Goal: Feedback & Contribution: Contribute content

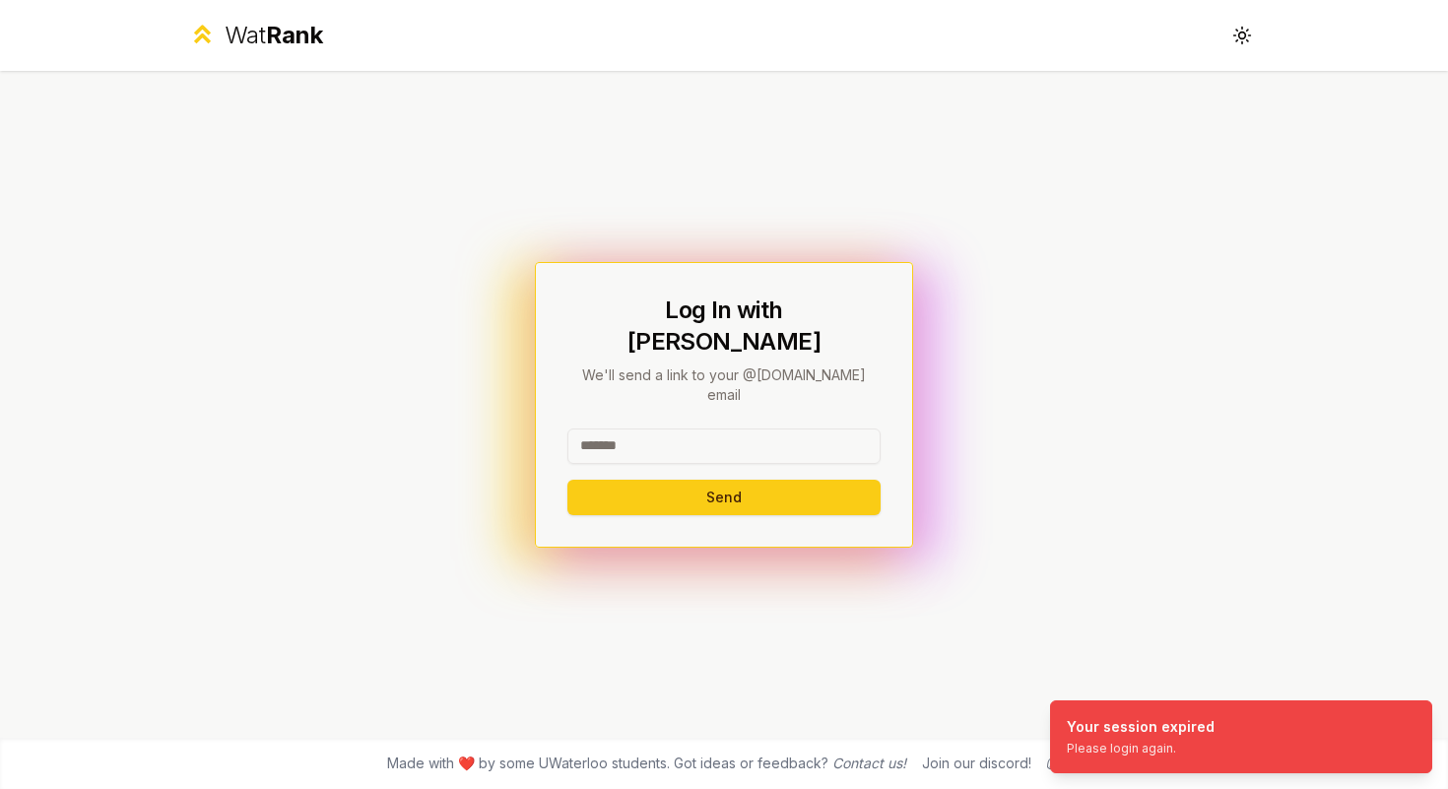
click at [694, 429] on input at bounding box center [723, 446] width 313 height 35
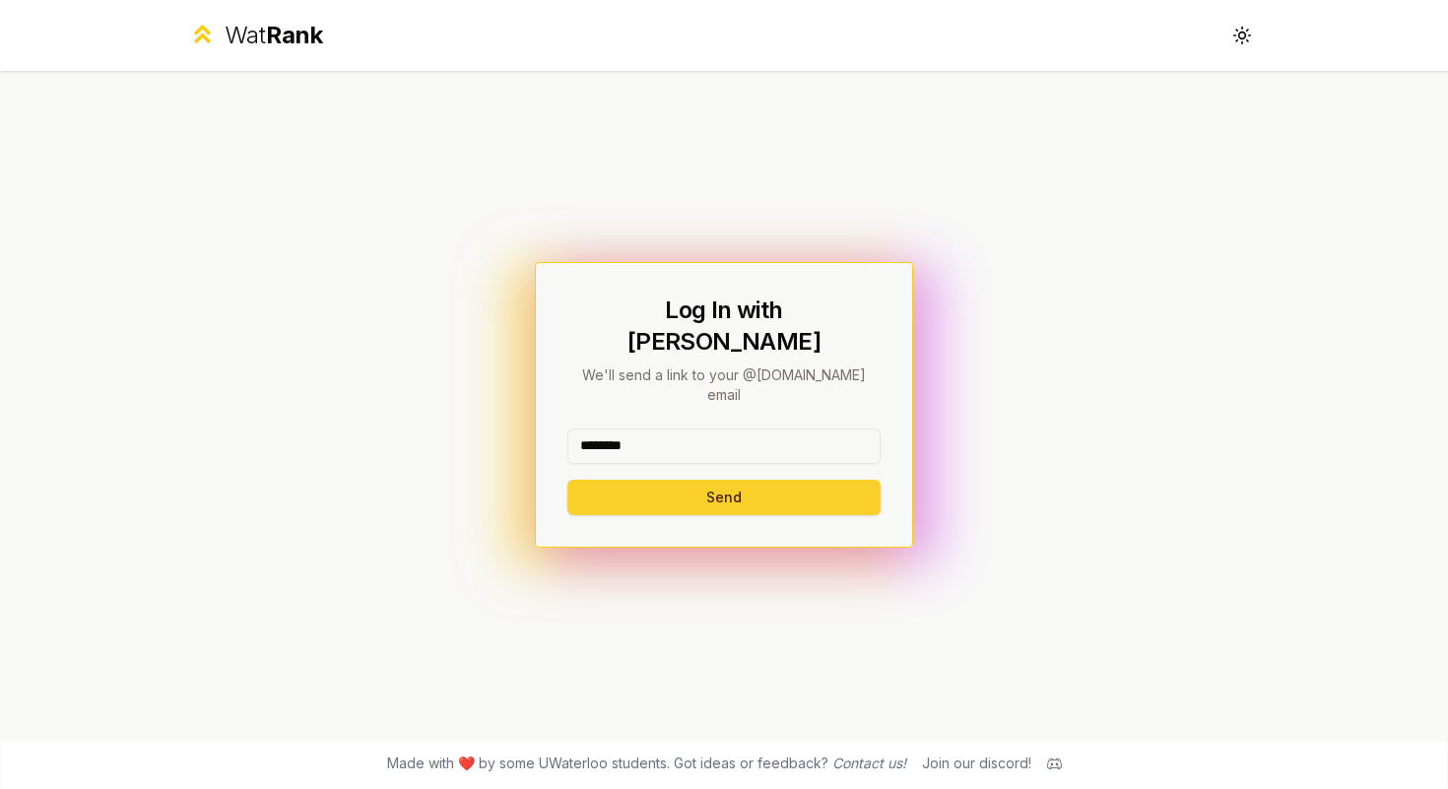
type input "********"
click at [615, 480] on button "Send" at bounding box center [723, 497] width 313 height 35
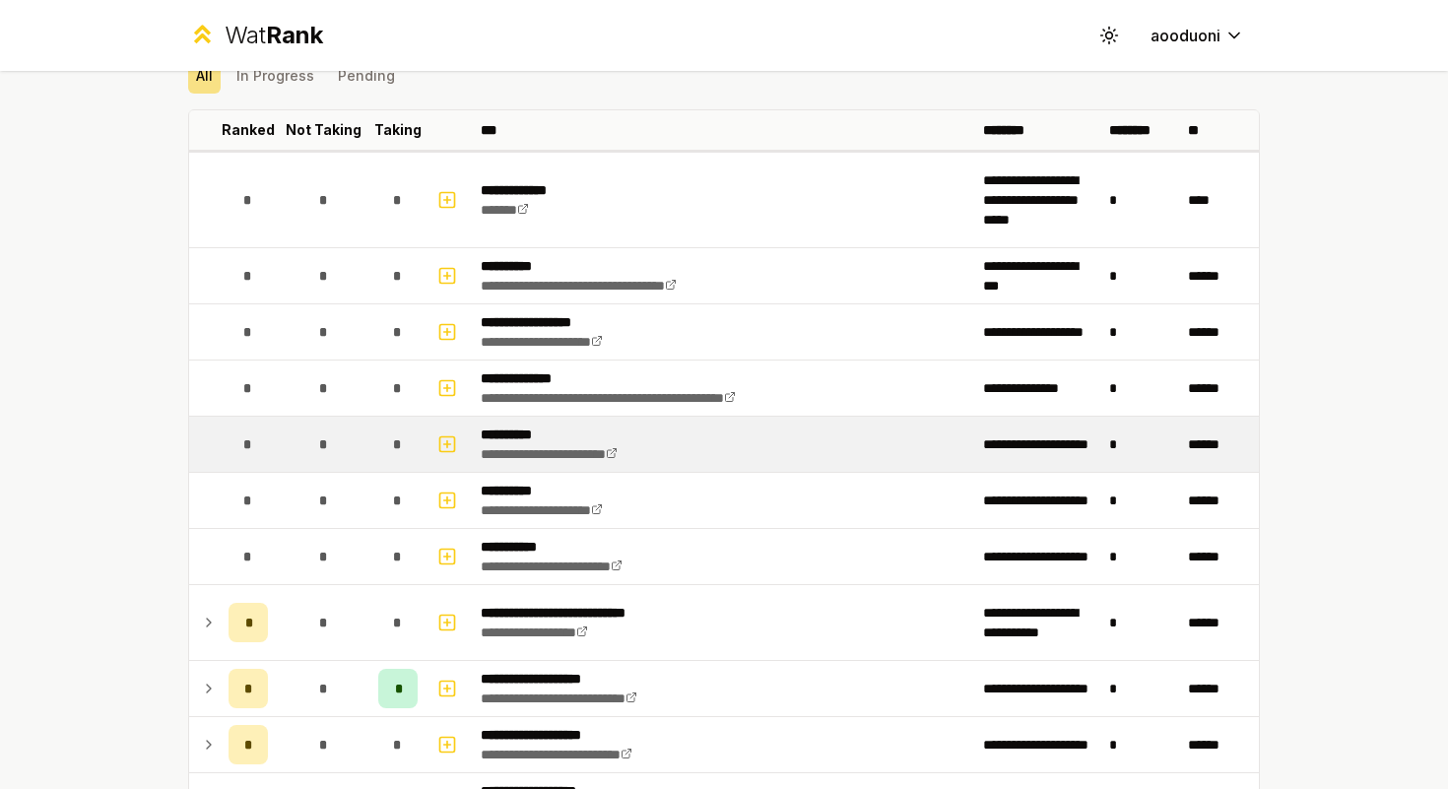
scroll to position [241, 0]
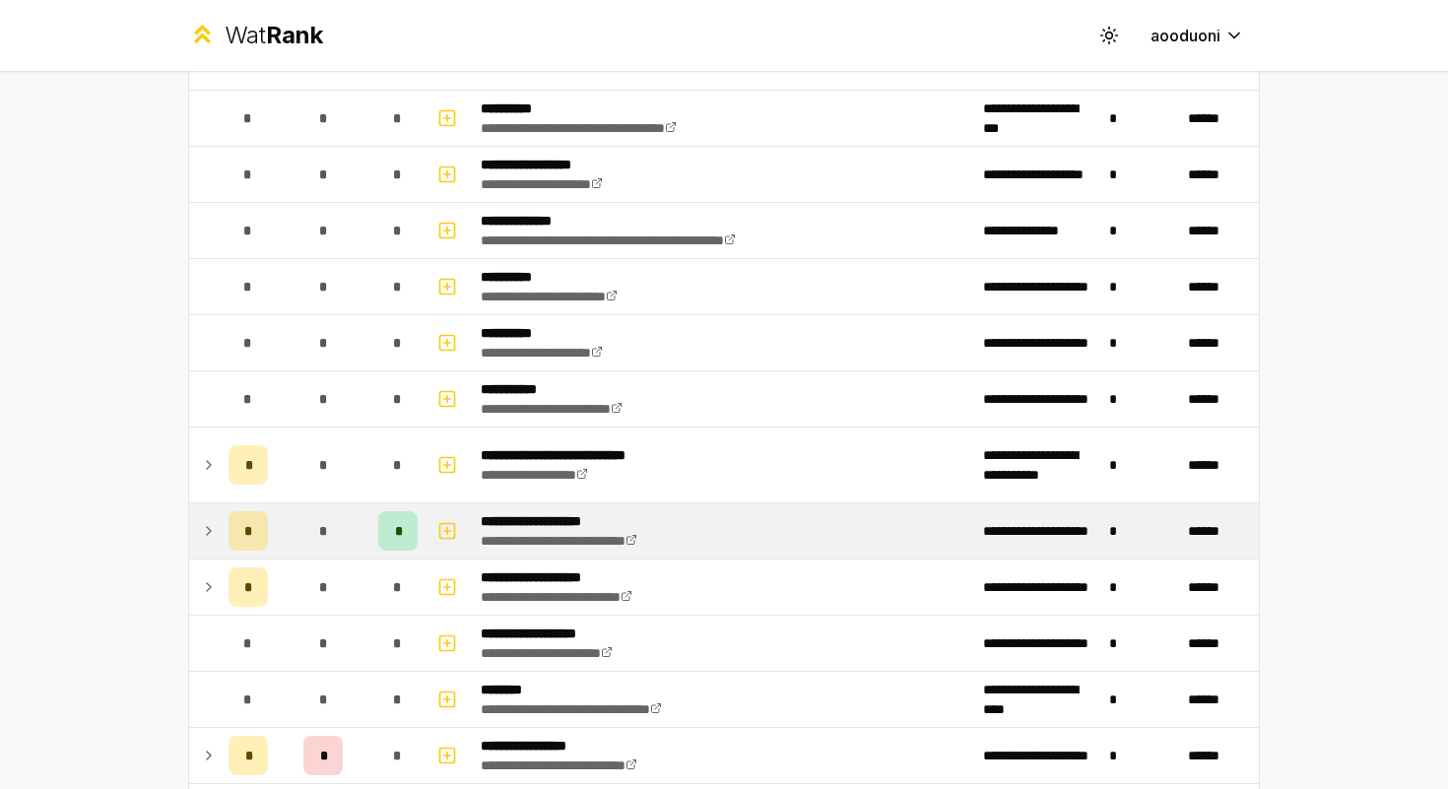
click at [264, 524] on td "*" at bounding box center [248, 530] width 55 height 55
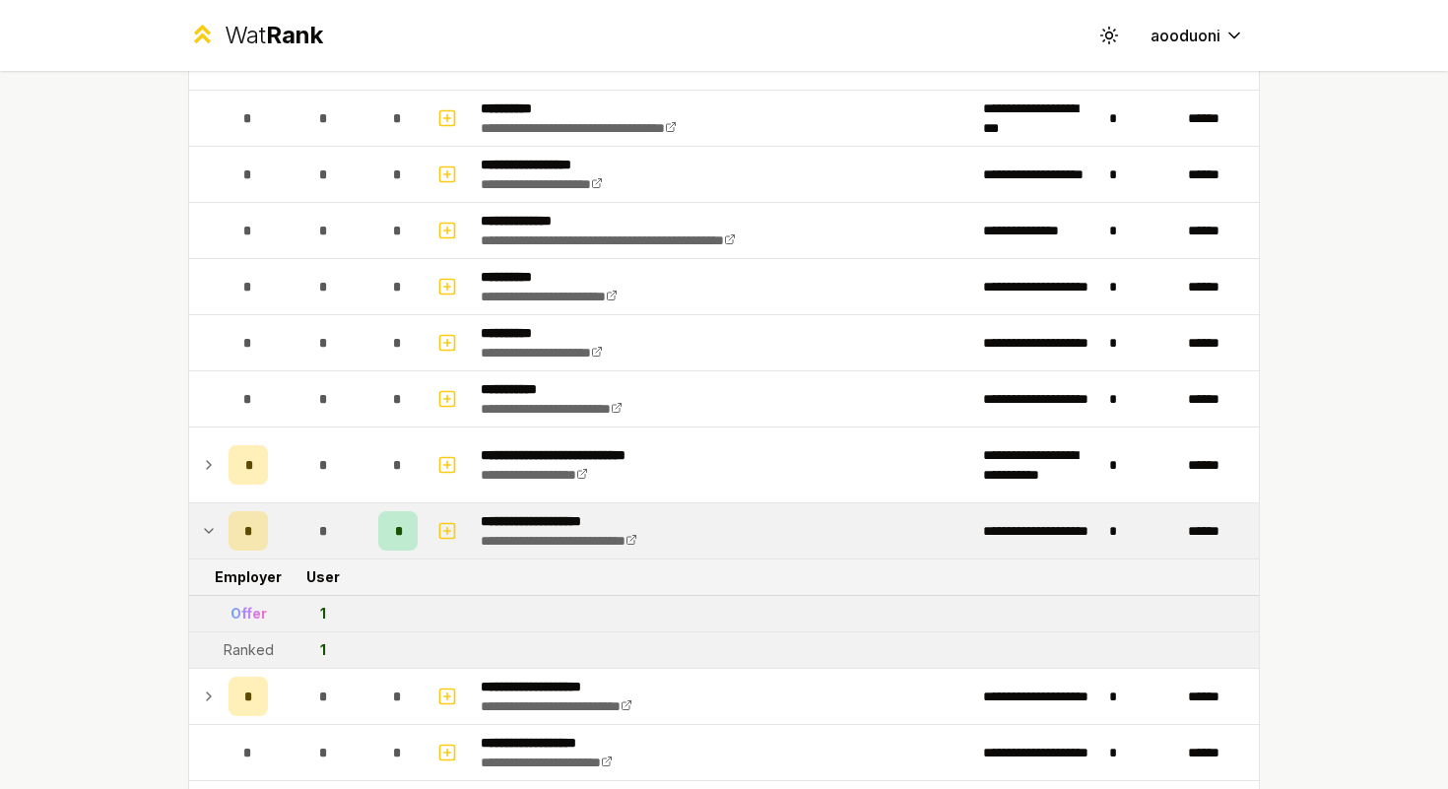
click at [264, 524] on td "*" at bounding box center [248, 530] width 55 height 55
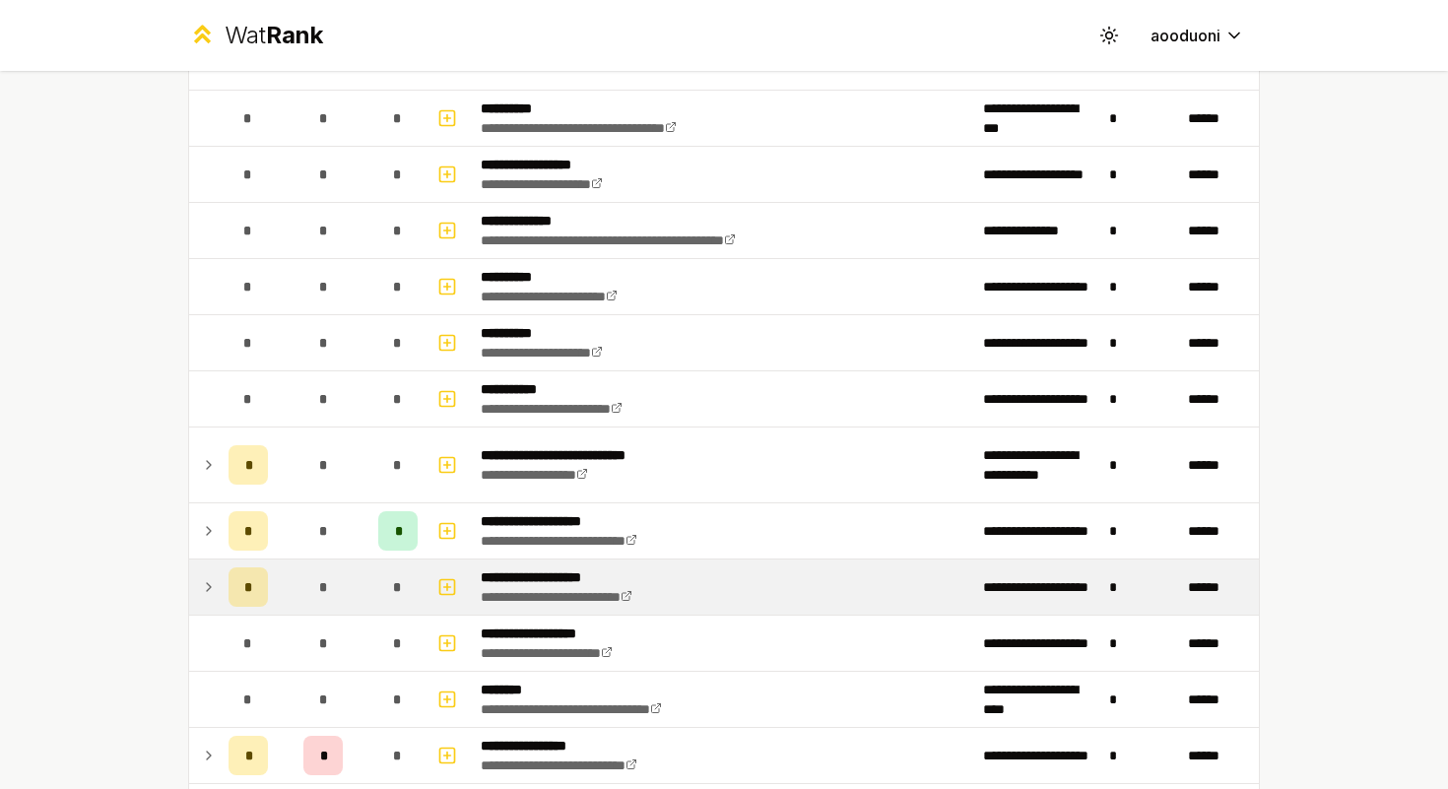
click at [276, 561] on td "*" at bounding box center [323, 587] width 95 height 55
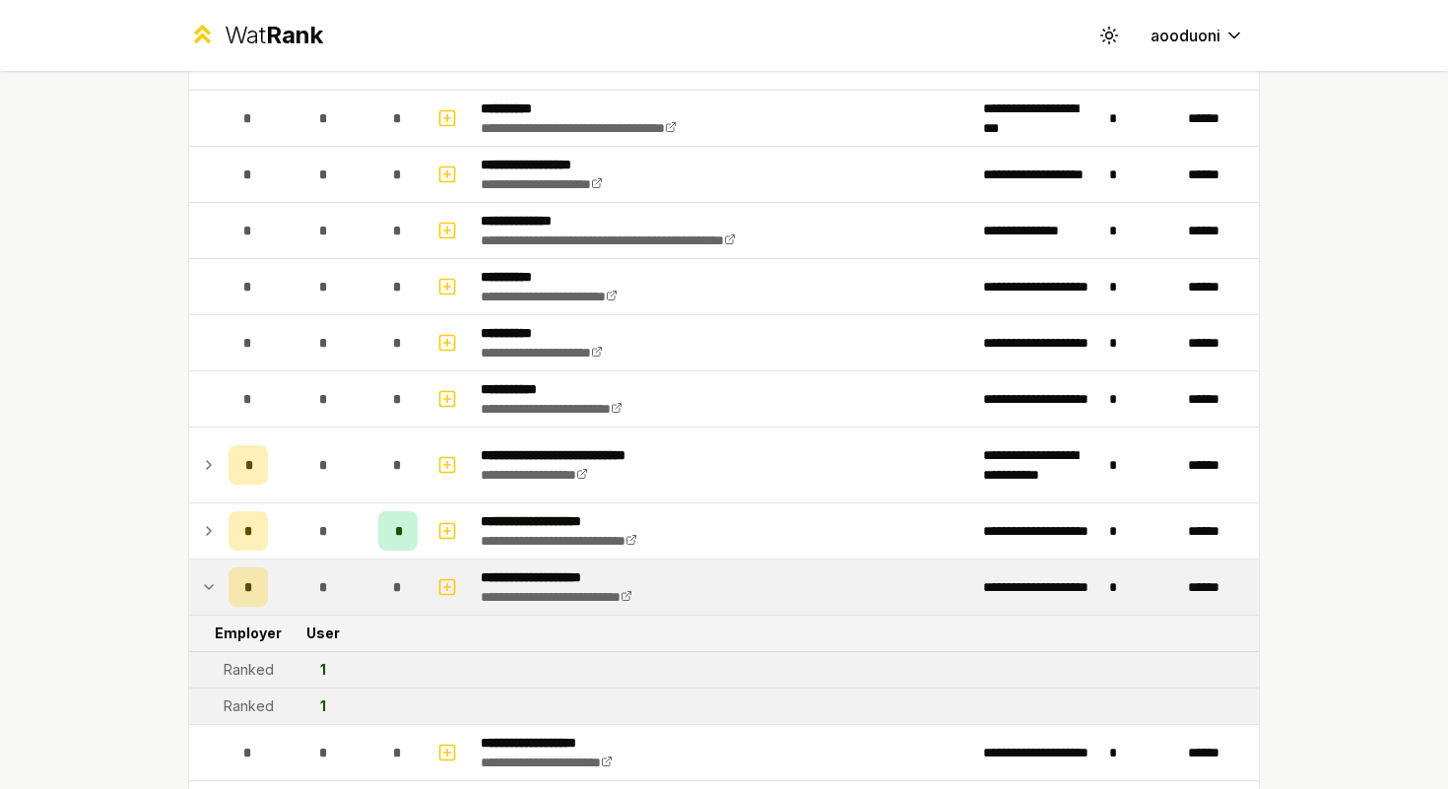
click at [276, 561] on td "*" at bounding box center [323, 587] width 95 height 55
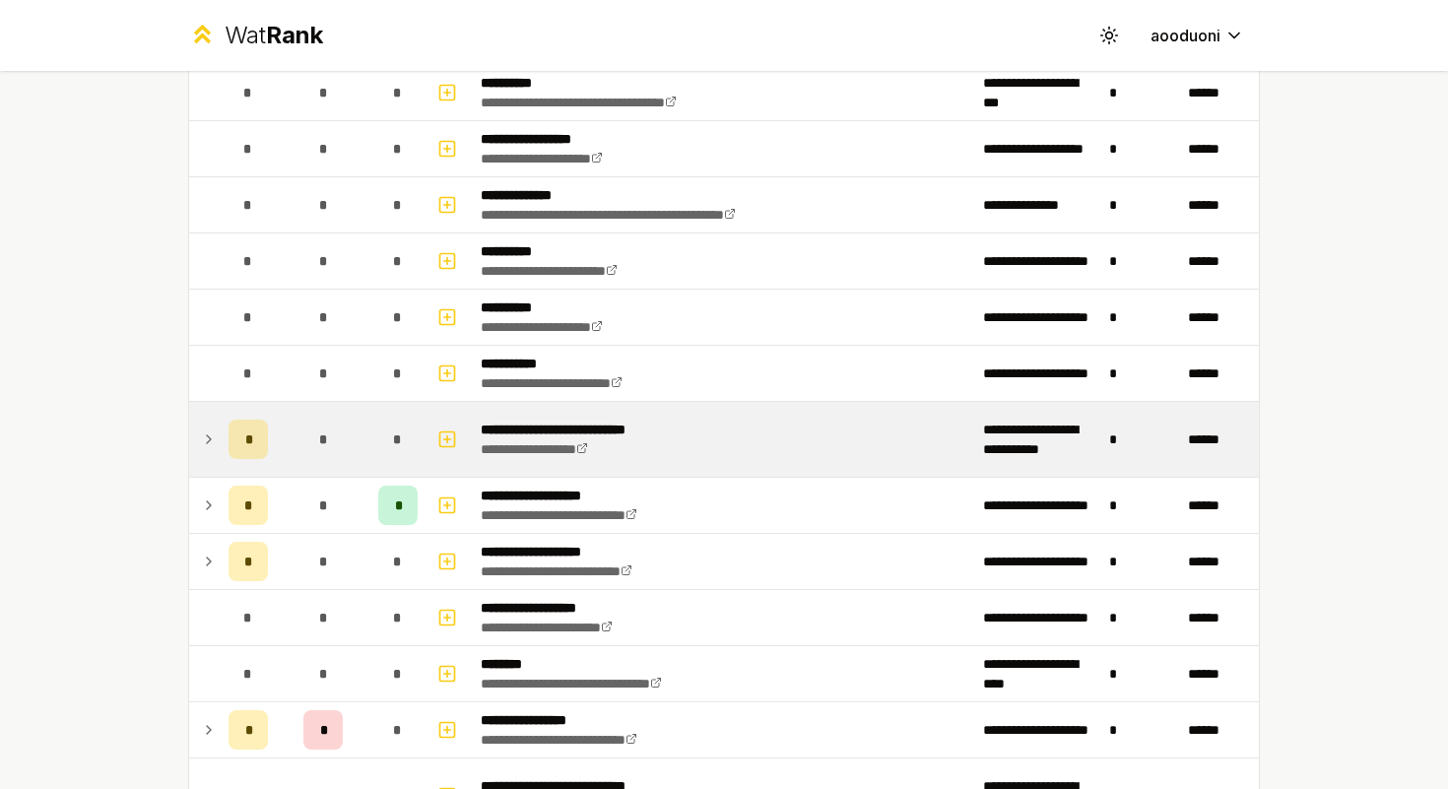
scroll to position [458, 0]
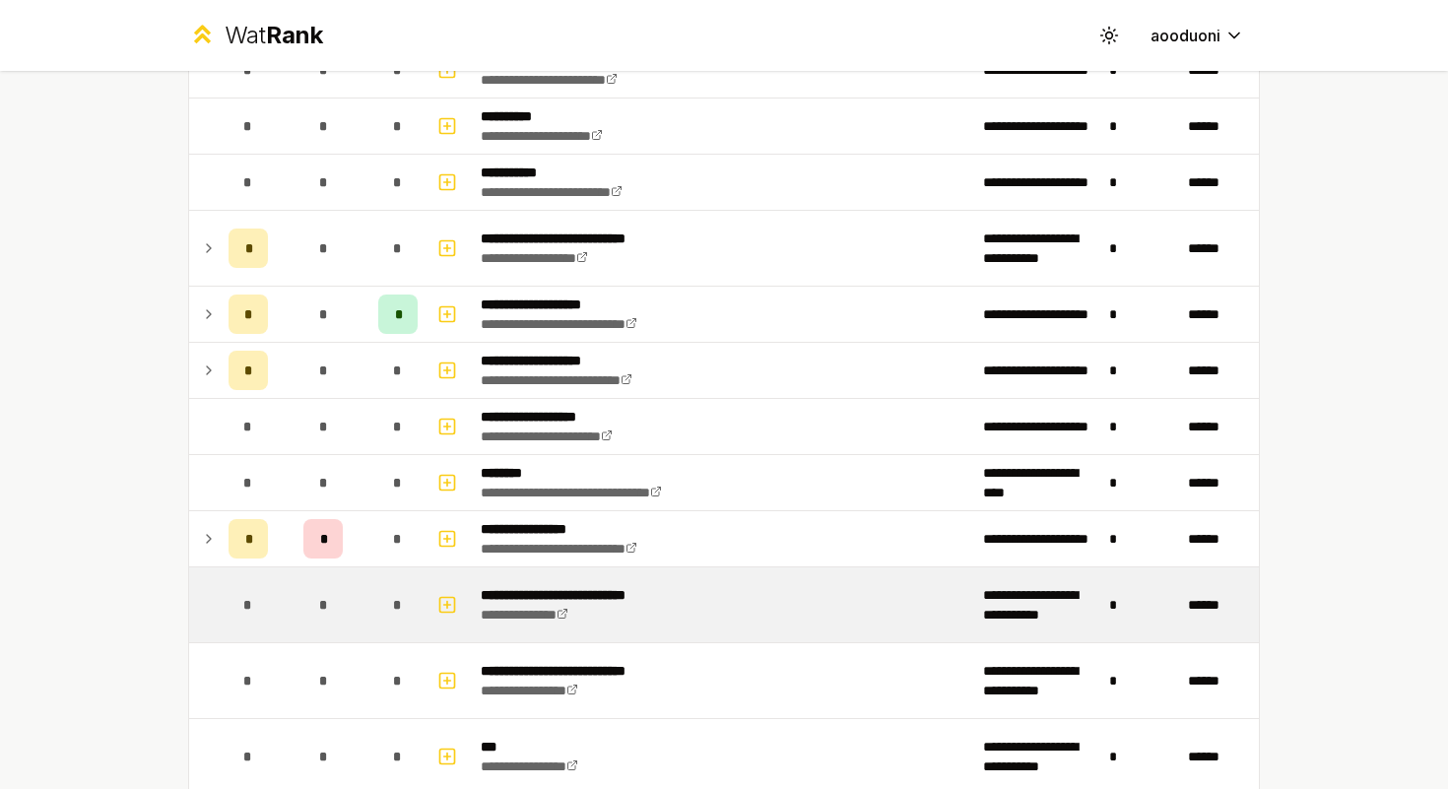
click at [321, 592] on div "*" at bounding box center [322, 604] width 39 height 39
click at [323, 569] on td "*" at bounding box center [323, 604] width 95 height 75
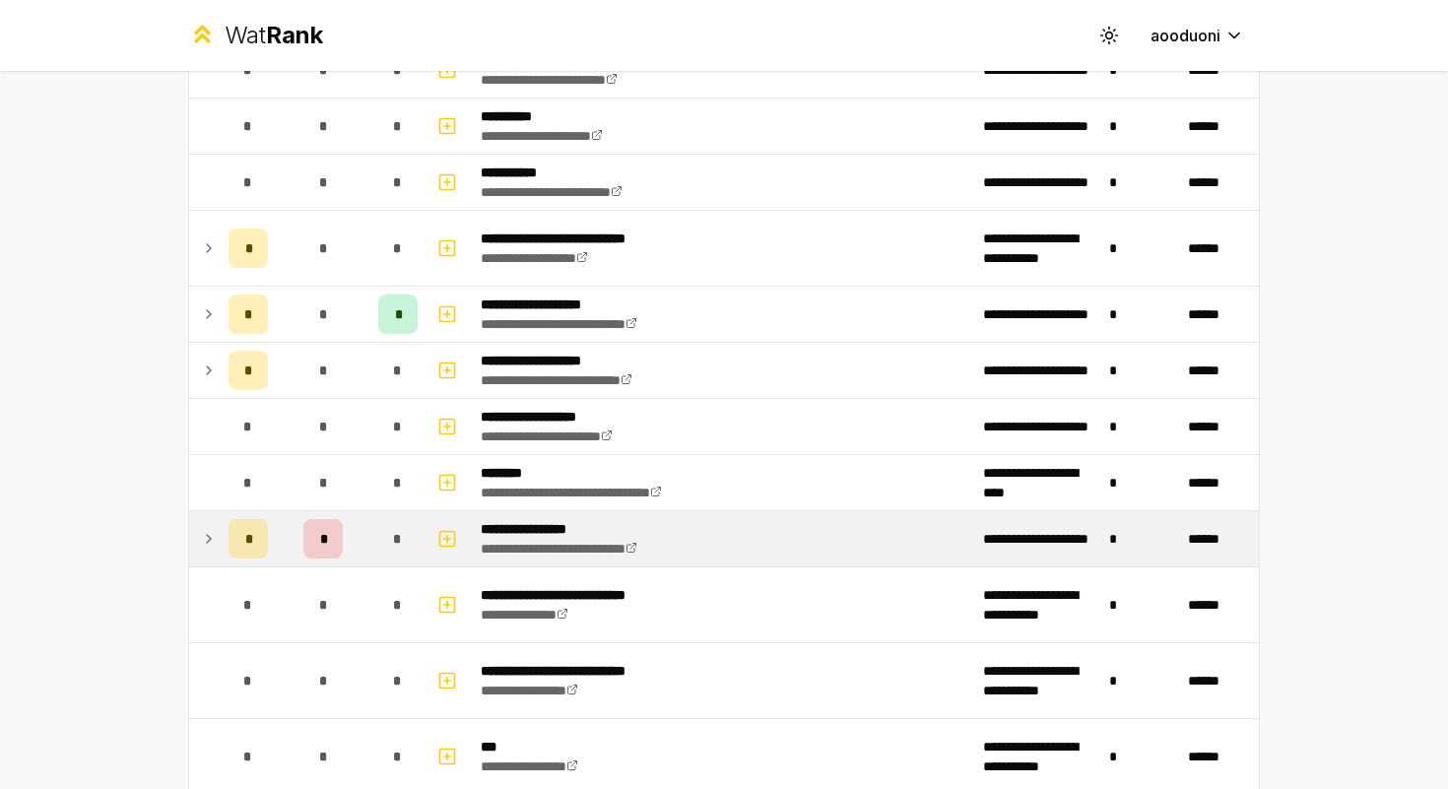
click at [323, 545] on div "*" at bounding box center [322, 538] width 39 height 39
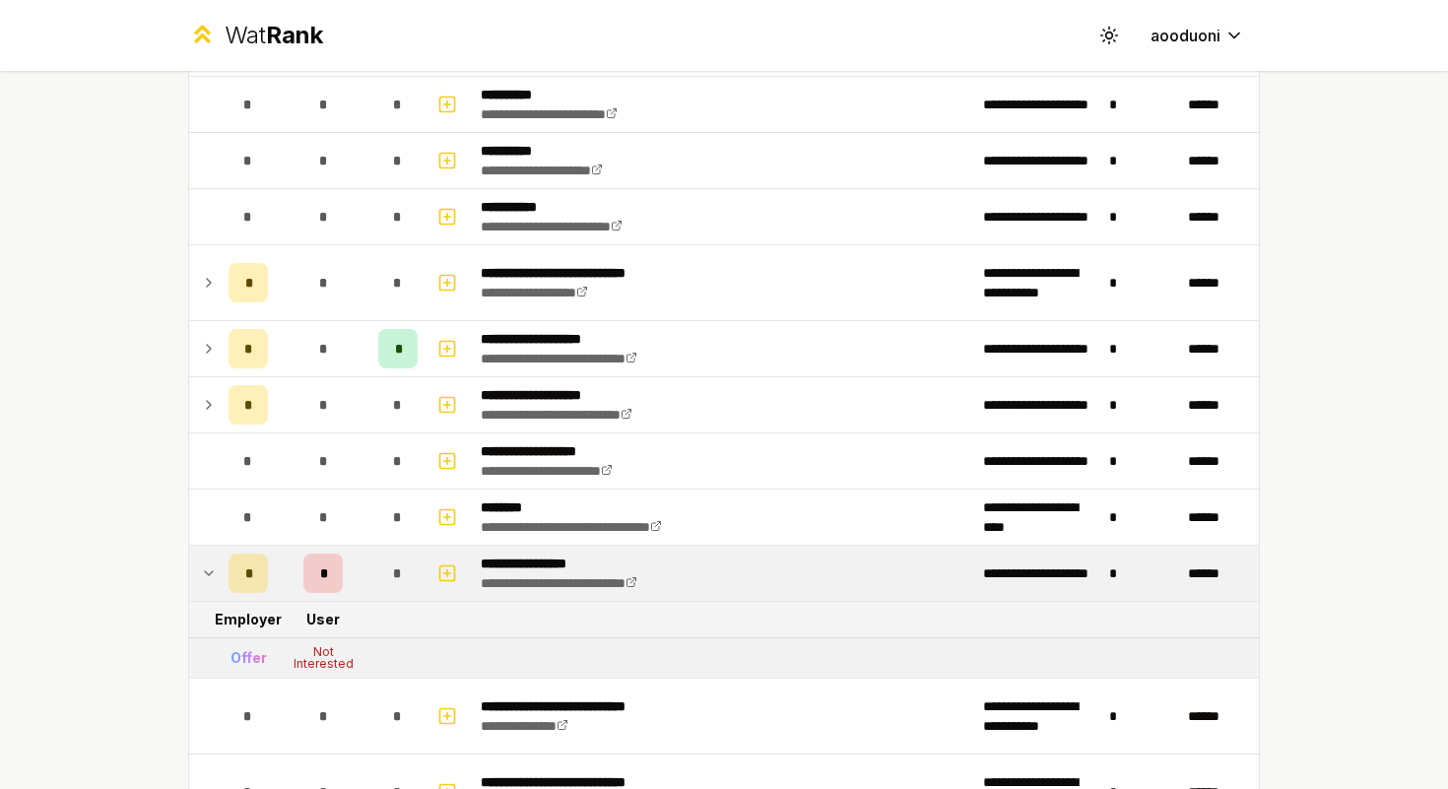
scroll to position [469, 0]
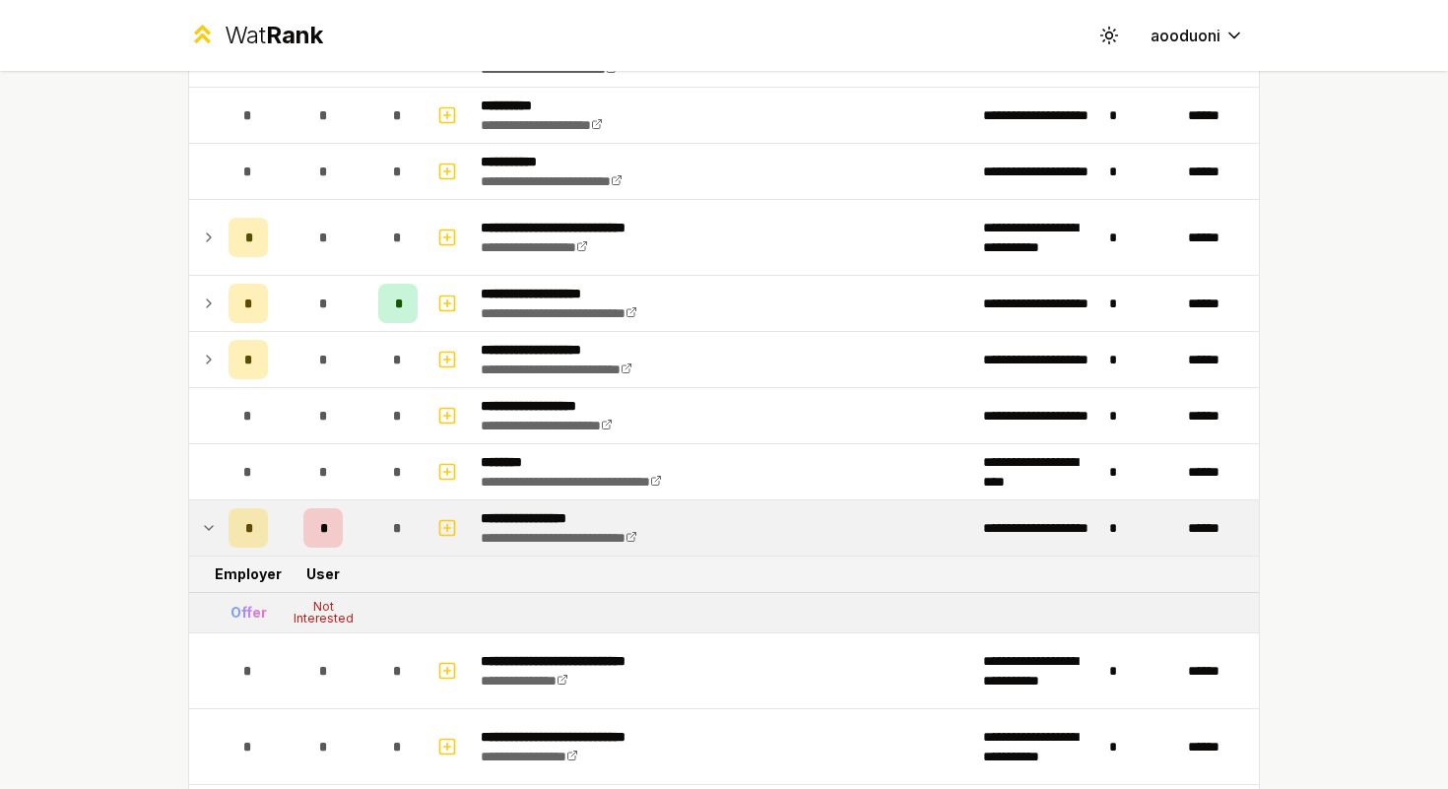
click at [289, 554] on td "*" at bounding box center [323, 527] width 95 height 55
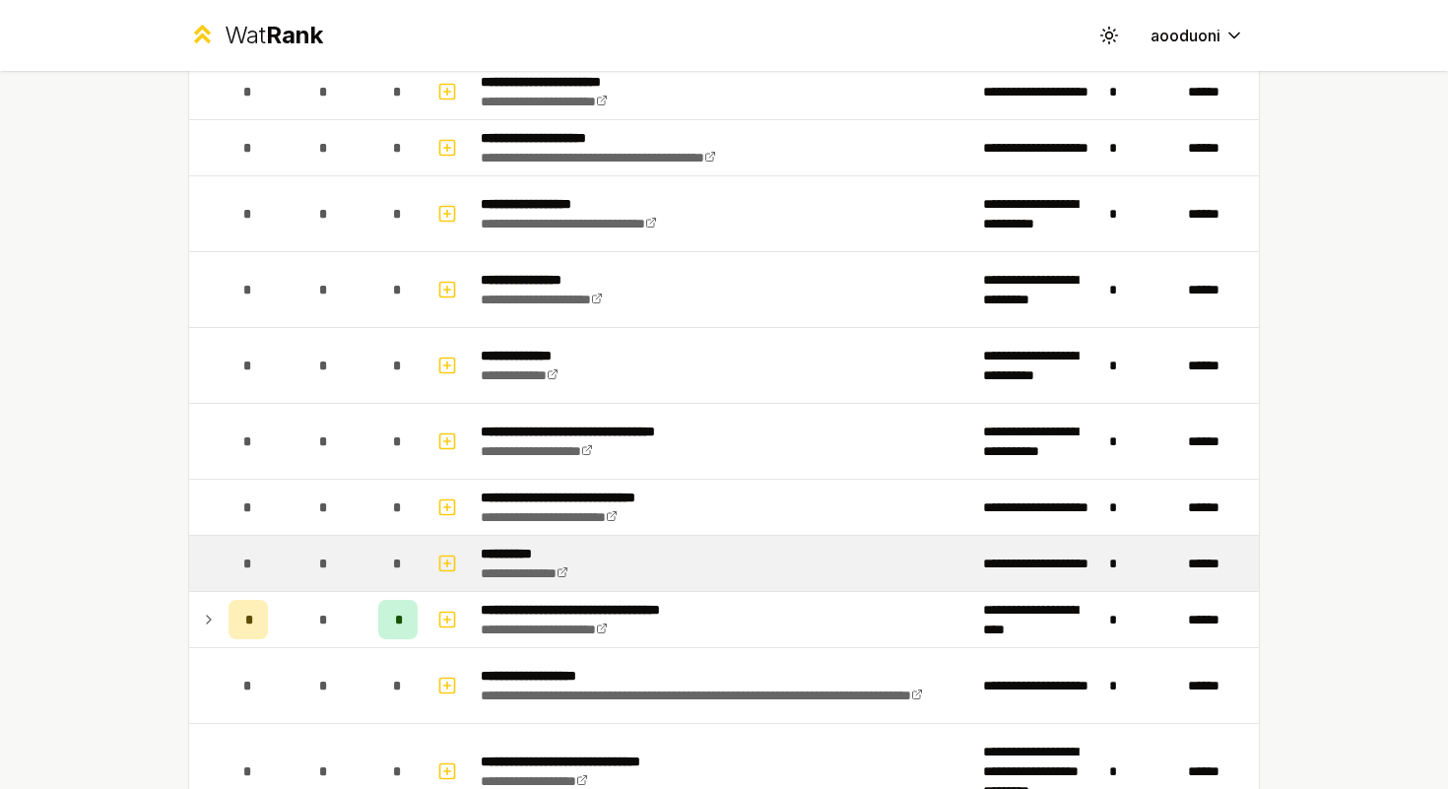
scroll to position [1437, 0]
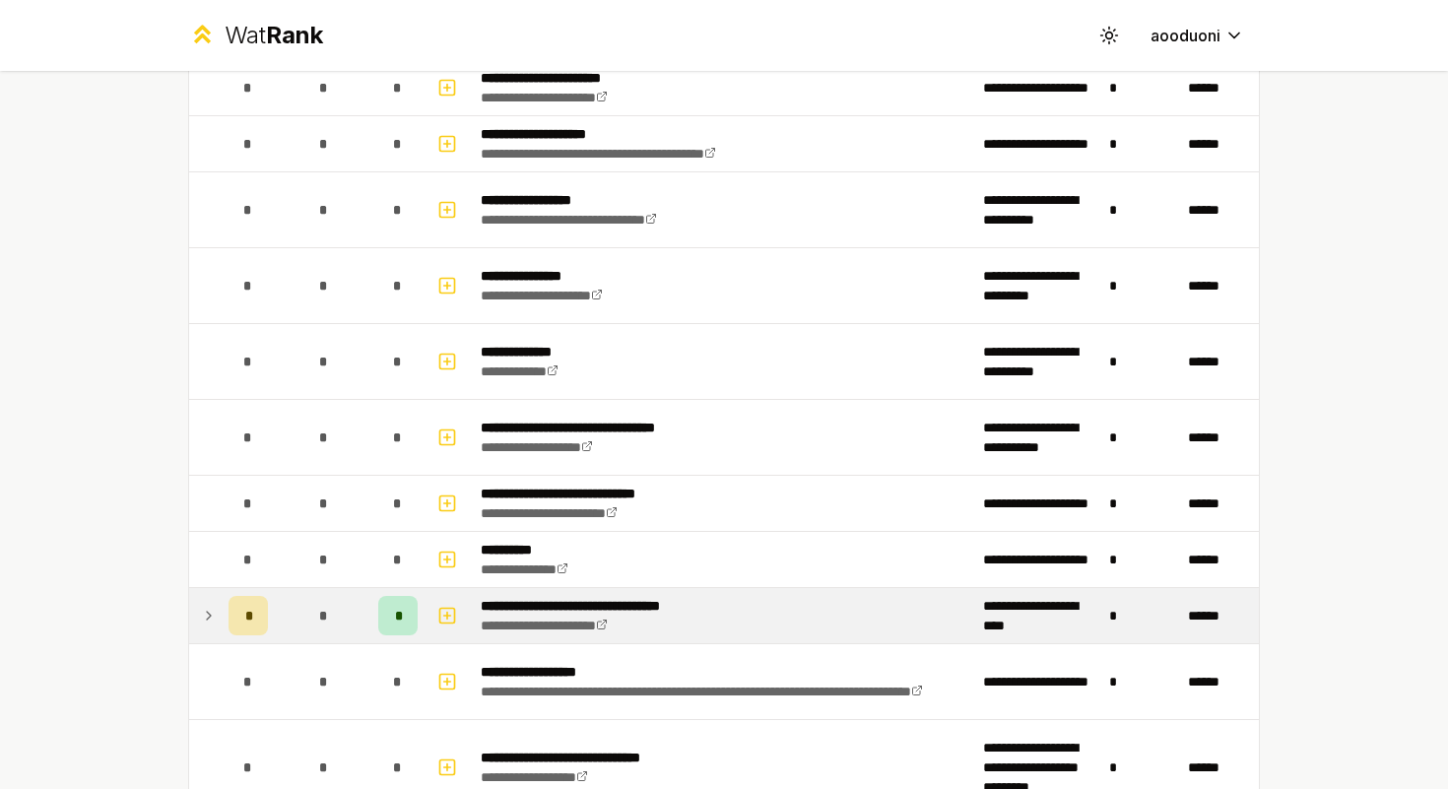
click at [286, 594] on td "*" at bounding box center [323, 615] width 95 height 55
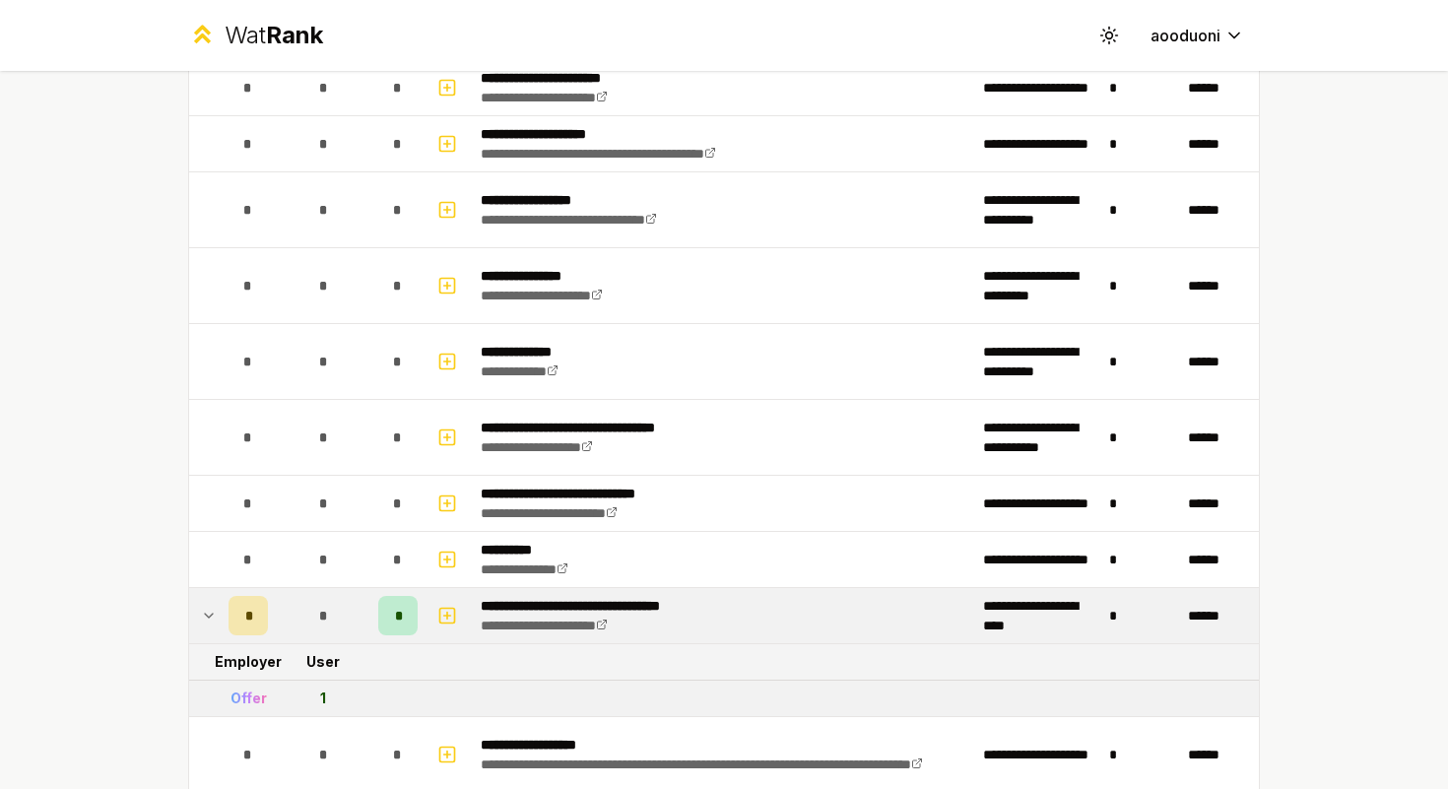
click at [286, 594] on td "*" at bounding box center [323, 615] width 95 height 55
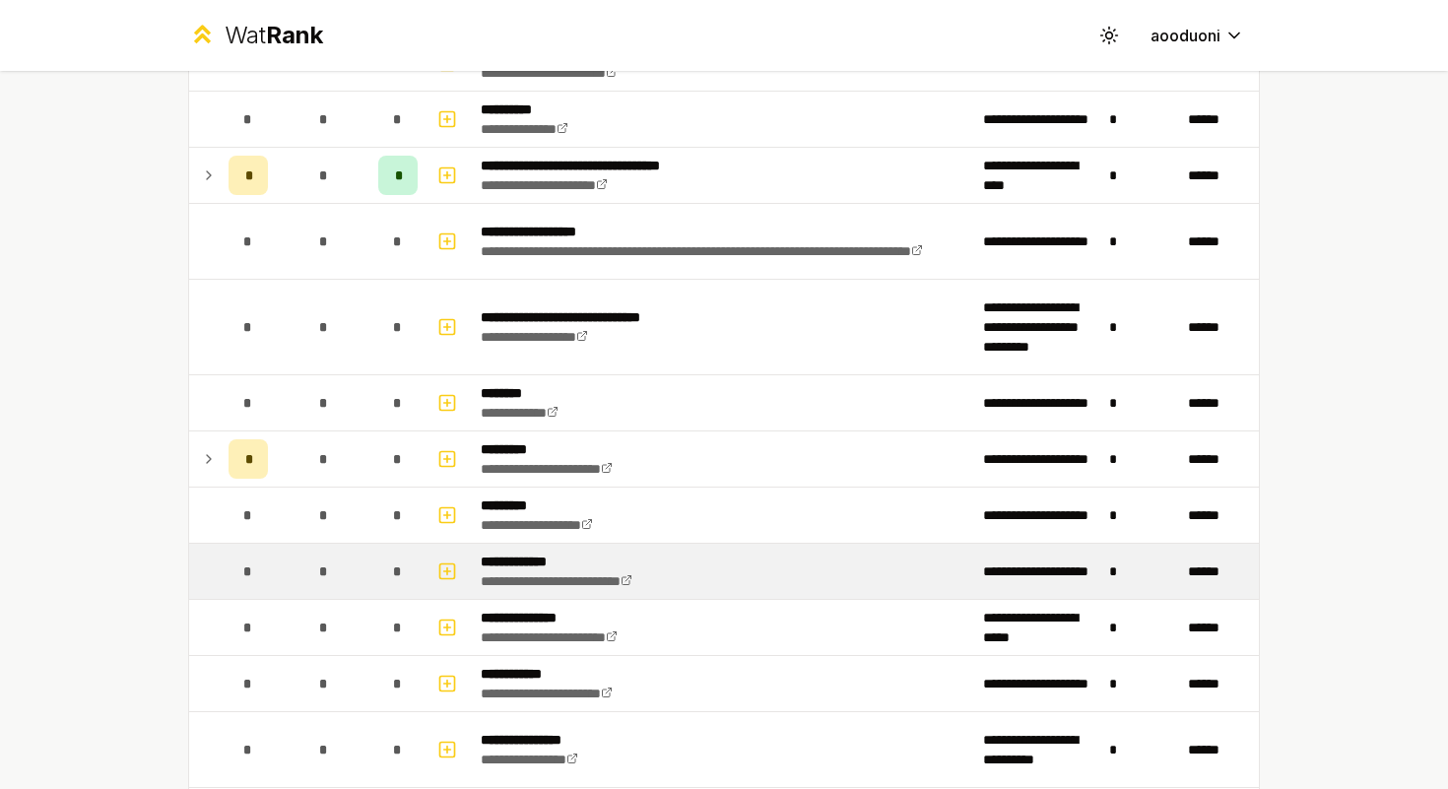
scroll to position [1898, 0]
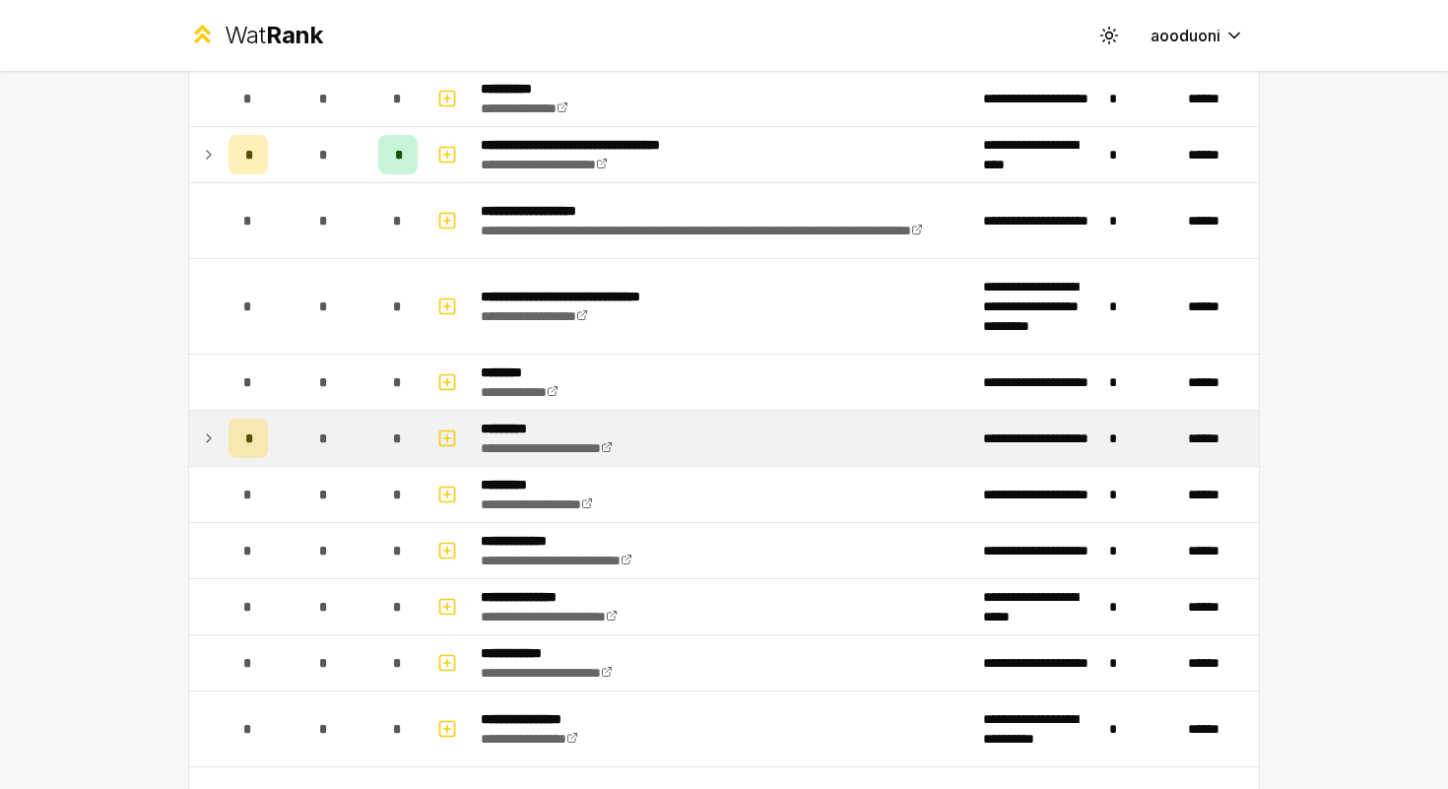
click at [256, 465] on td "*" at bounding box center [248, 438] width 55 height 55
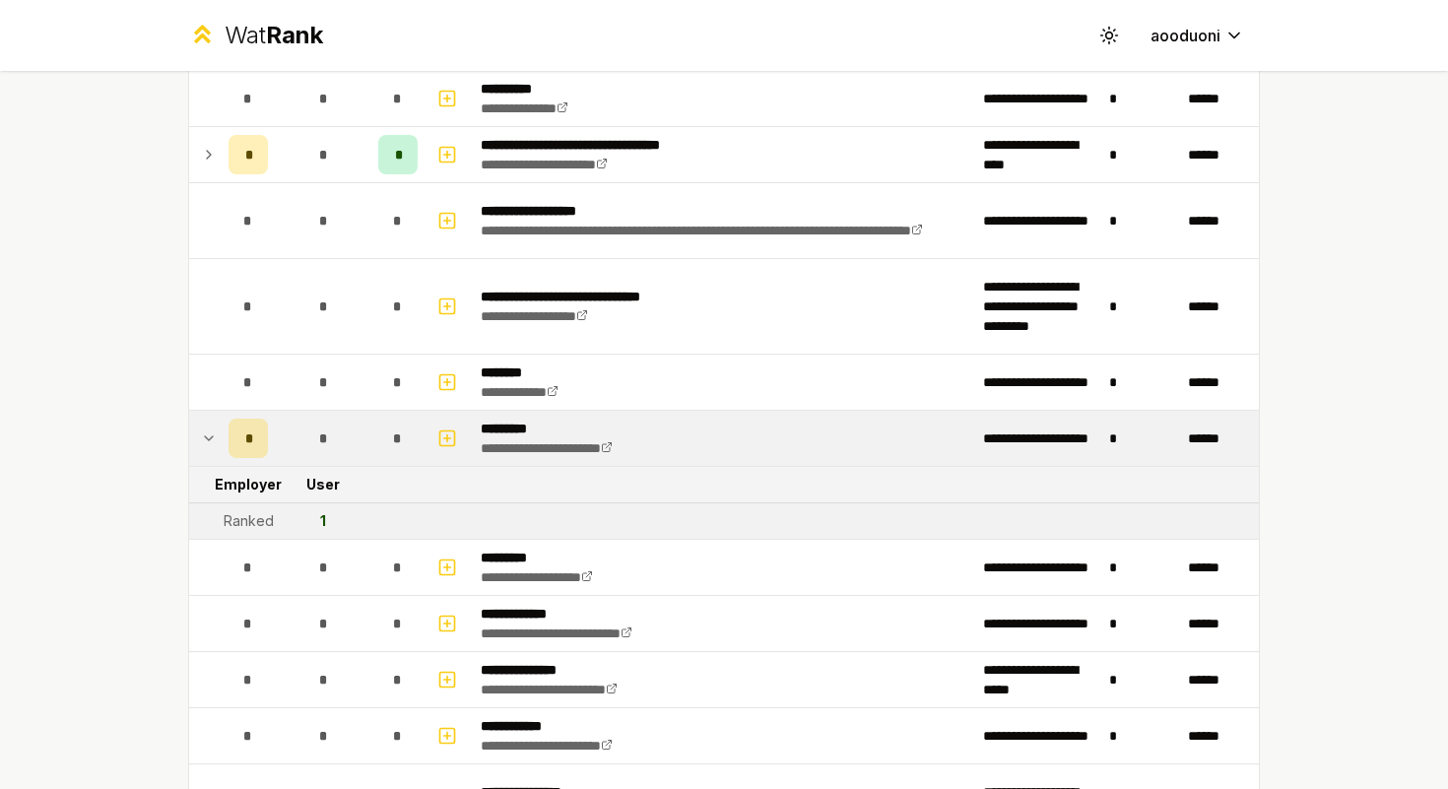
click at [255, 467] on td "Employer" at bounding box center [248, 484] width 55 height 35
click at [277, 434] on td "*" at bounding box center [323, 438] width 95 height 55
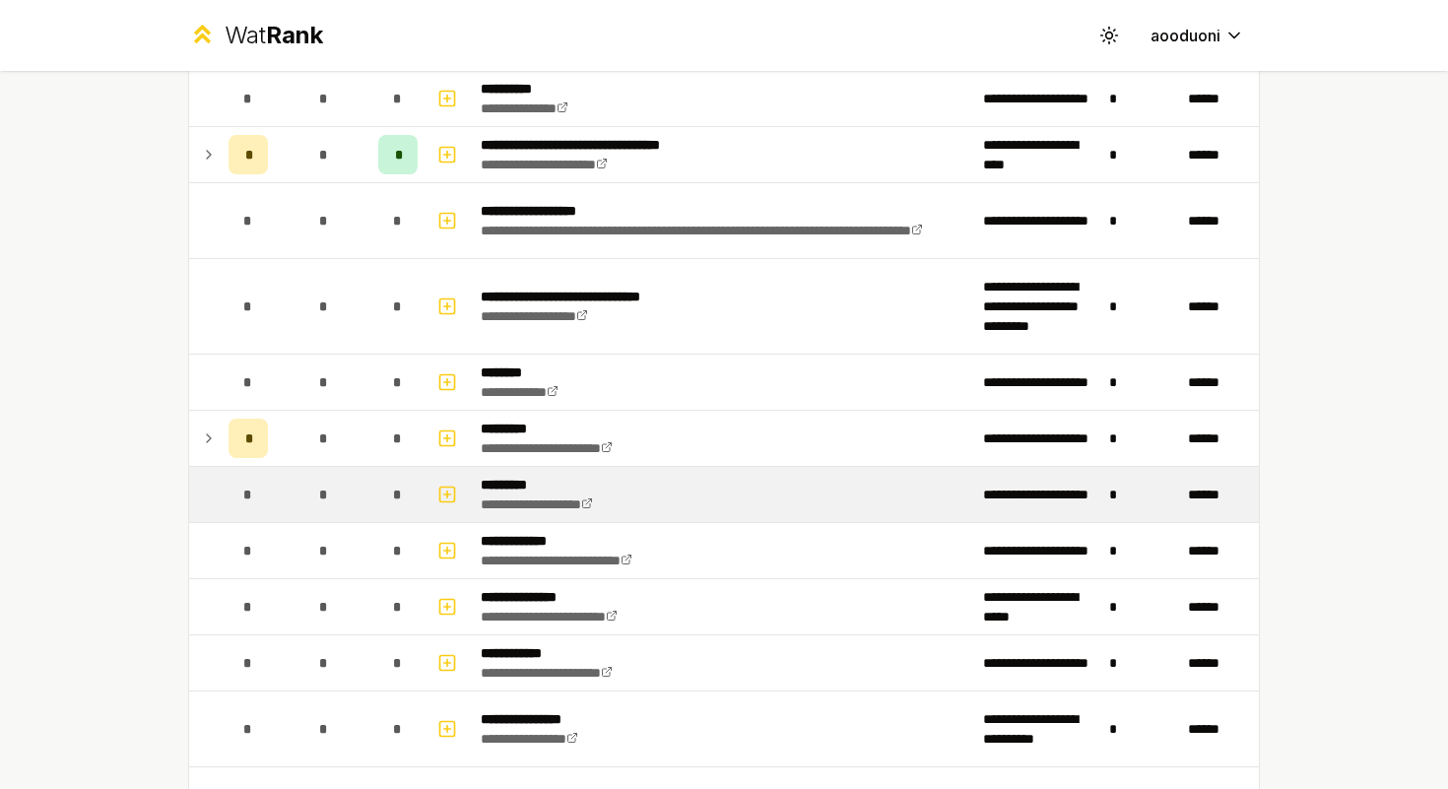
click at [394, 497] on span "*" at bounding box center [397, 495] width 9 height 20
click at [451, 491] on button "button" at bounding box center [447, 495] width 28 height 32
select select
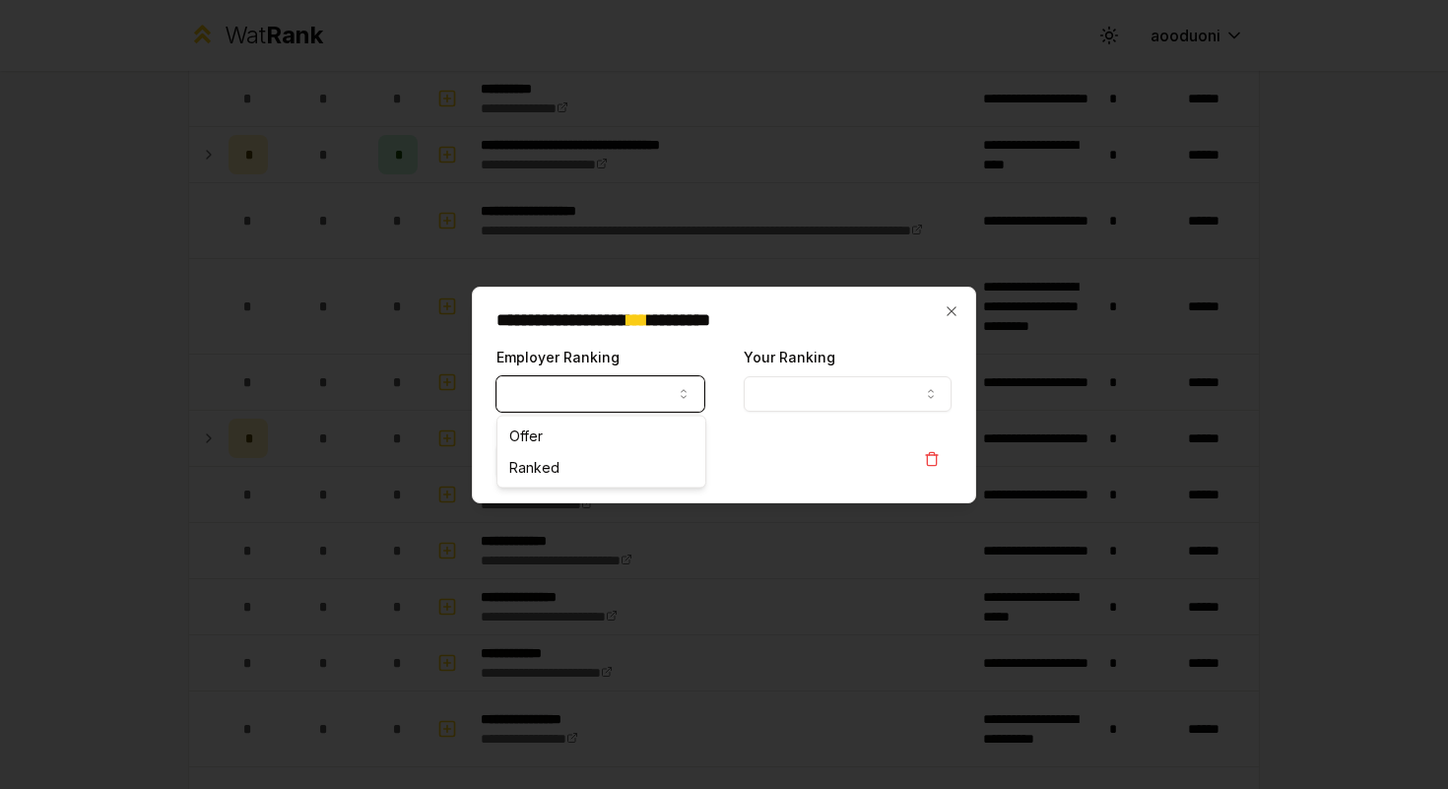
click at [682, 380] on button "Employer Ranking" at bounding box center [600, 393] width 208 height 35
click at [805, 391] on button "Your Ranking" at bounding box center [848, 393] width 208 height 35
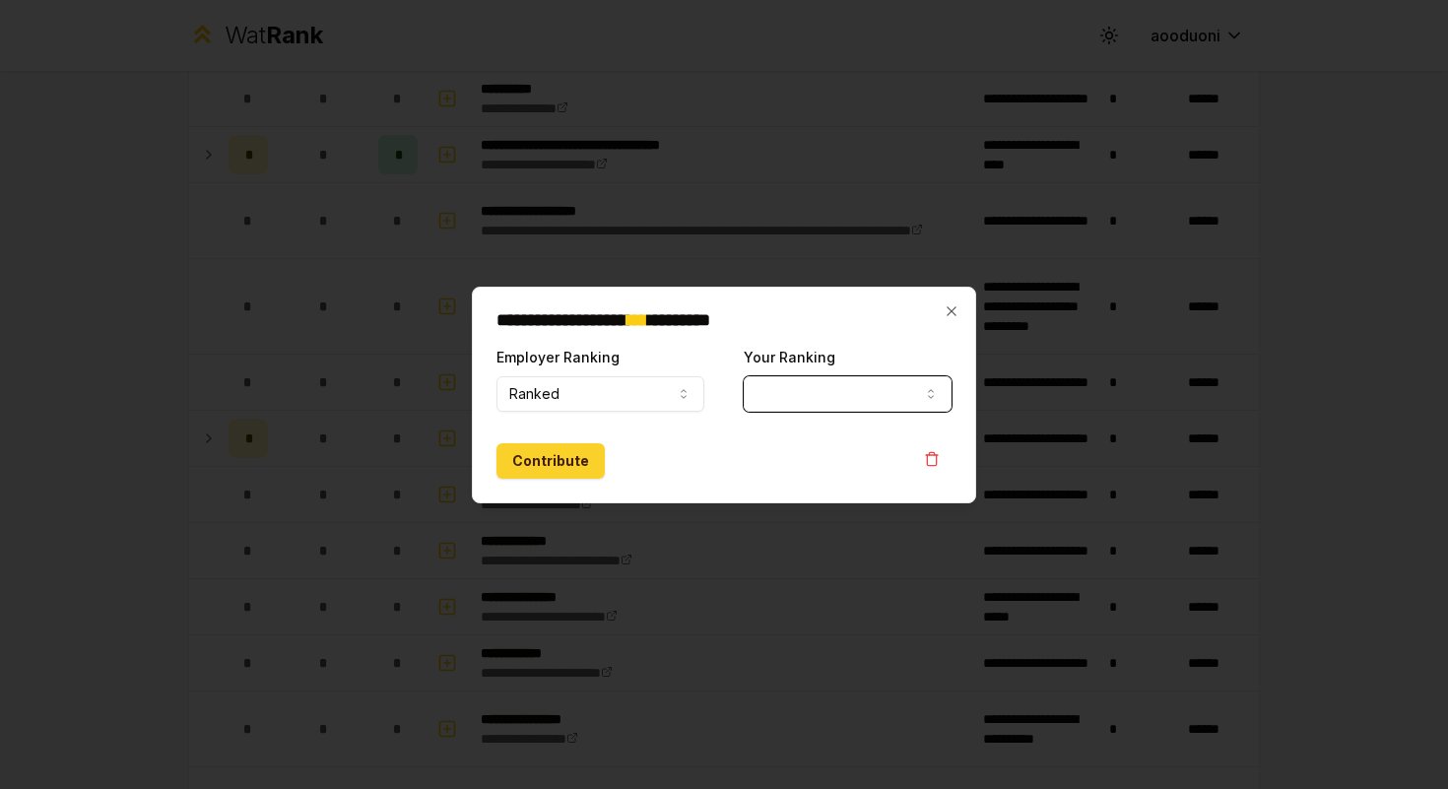
click at [523, 453] on button "Contribute" at bounding box center [550, 460] width 108 height 35
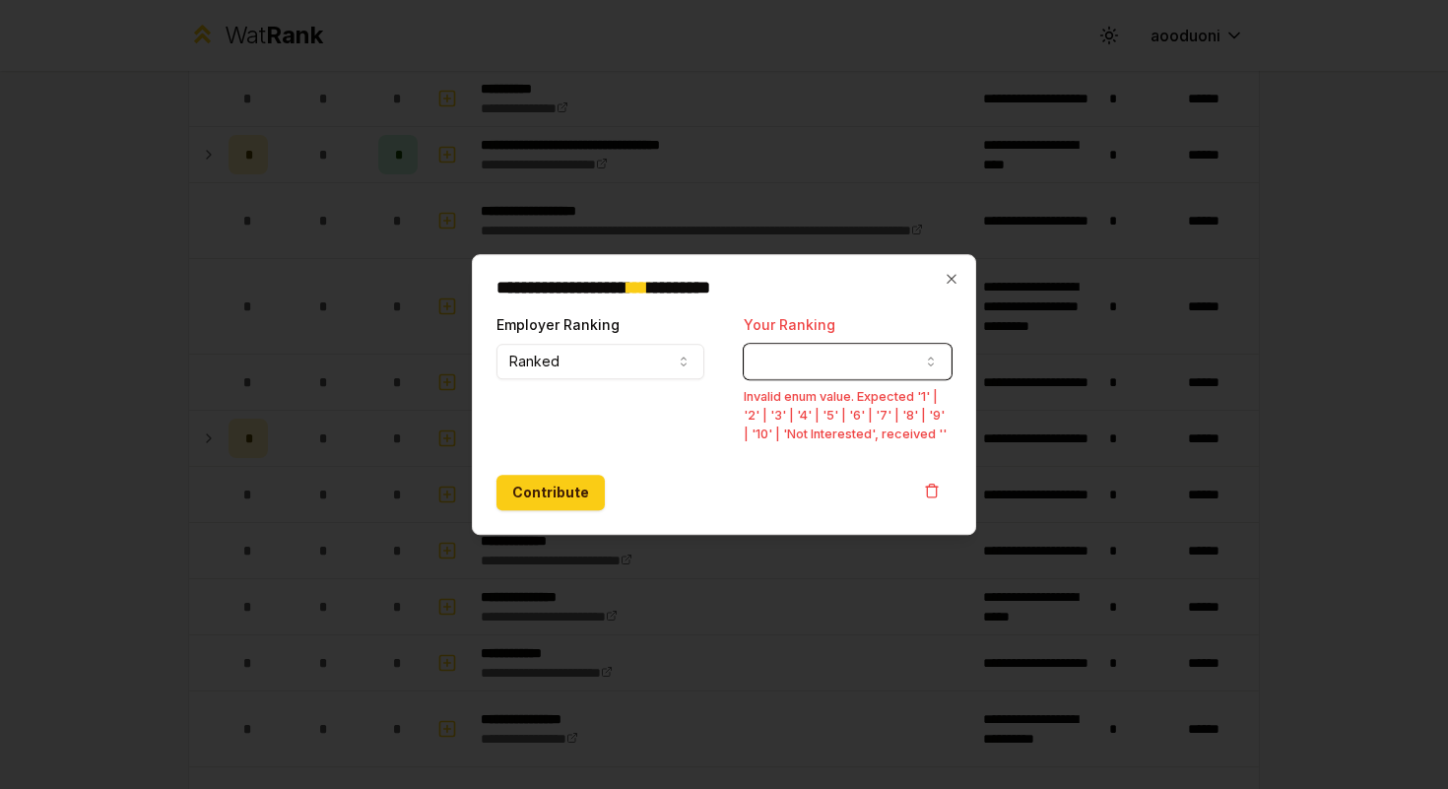
click at [866, 358] on button "Your Ranking" at bounding box center [848, 361] width 208 height 35
click at [859, 375] on button "Your Ranking" at bounding box center [848, 361] width 208 height 35
click at [843, 379] on div "**********" at bounding box center [848, 378] width 208 height 132
click at [661, 358] on button "Ranked" at bounding box center [600, 361] width 208 height 35
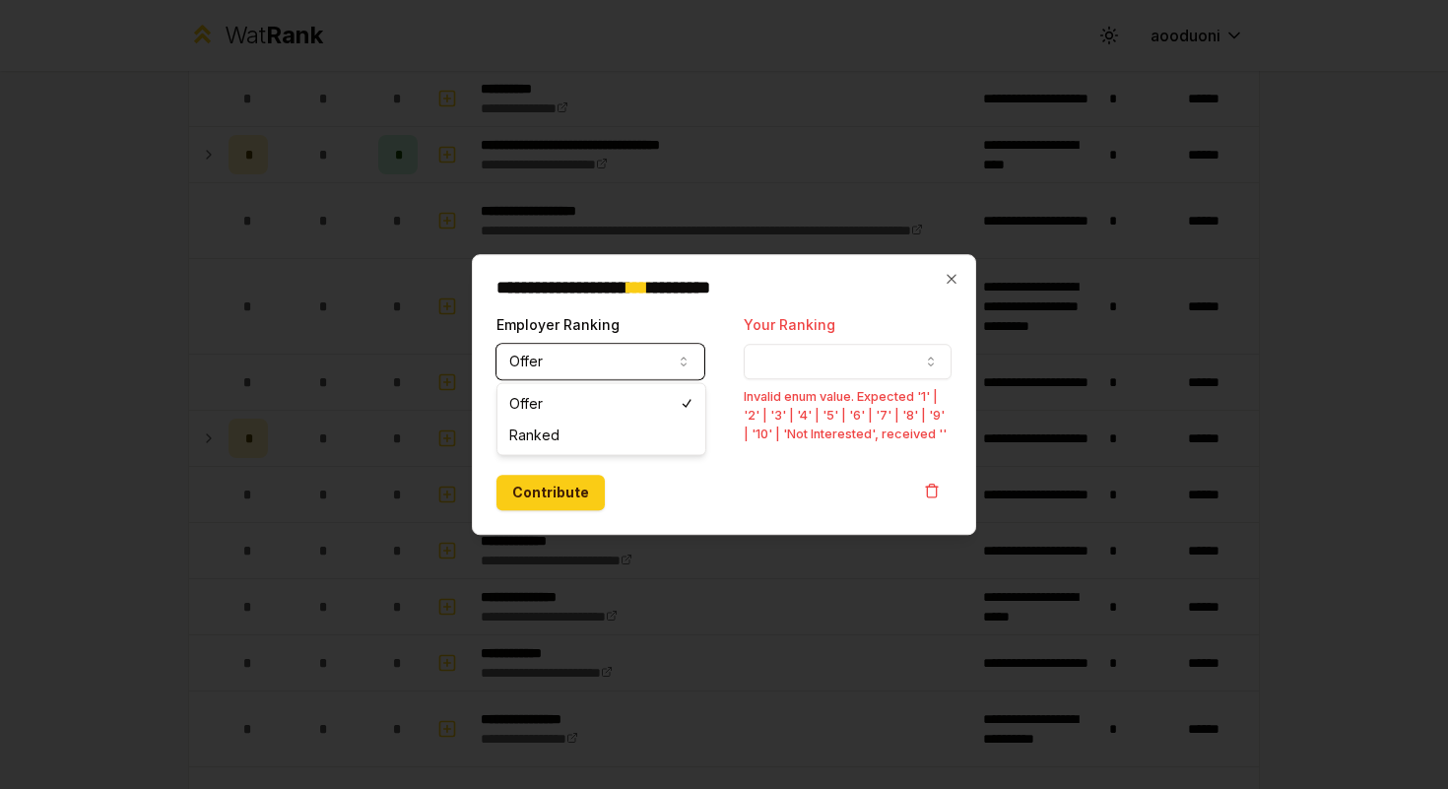
click at [629, 372] on button "Offer" at bounding box center [600, 361] width 208 height 35
select select "******"
drag, startPoint x: 630, startPoint y: 405, endPoint x: 626, endPoint y: 438, distance: 33.9
click at [626, 438] on div "Employer Ranking Ranked ***** ******" at bounding box center [600, 378] width 208 height 132
click at [642, 361] on button "Ranked" at bounding box center [600, 361] width 208 height 35
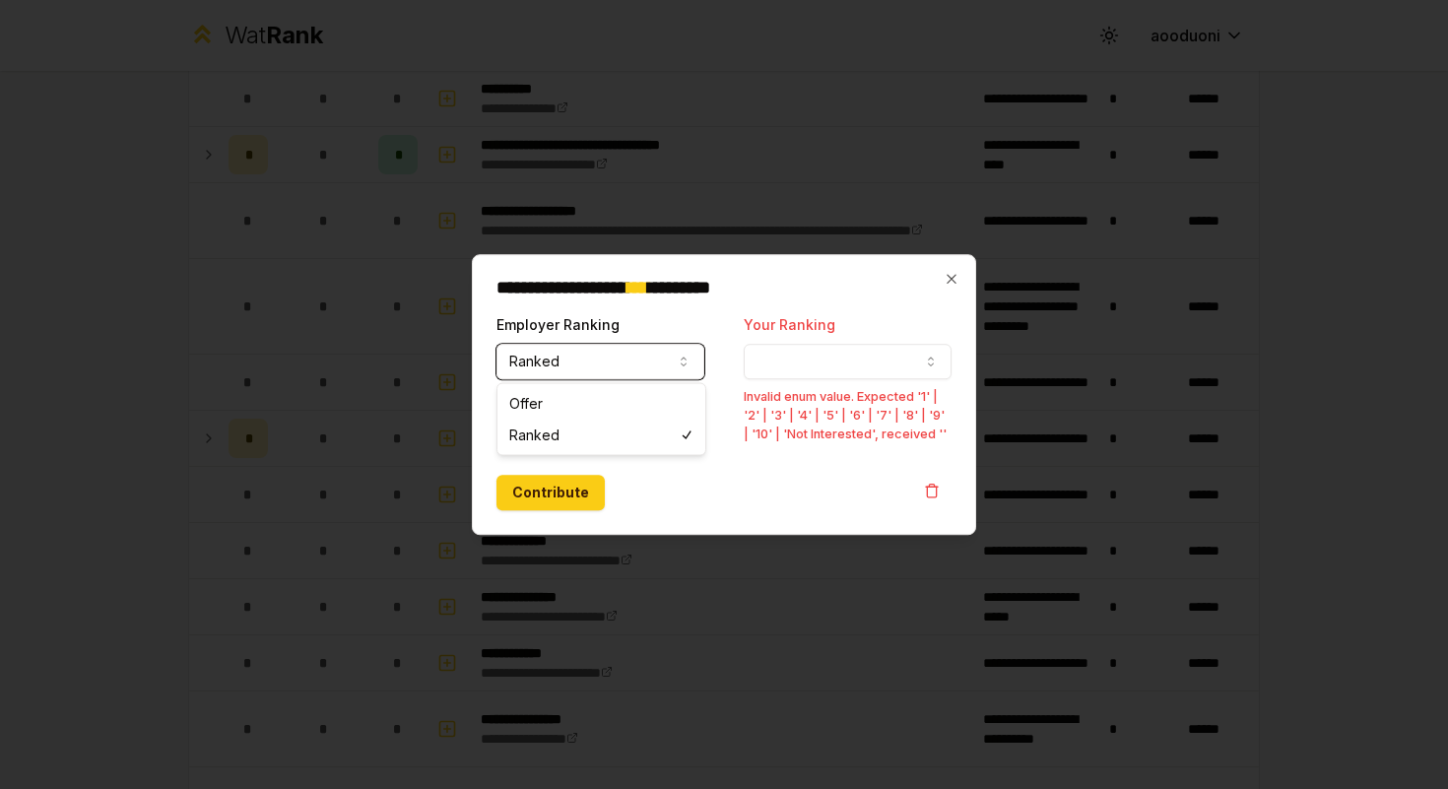
click at [833, 355] on button "Your Ranking" at bounding box center [848, 361] width 208 height 35
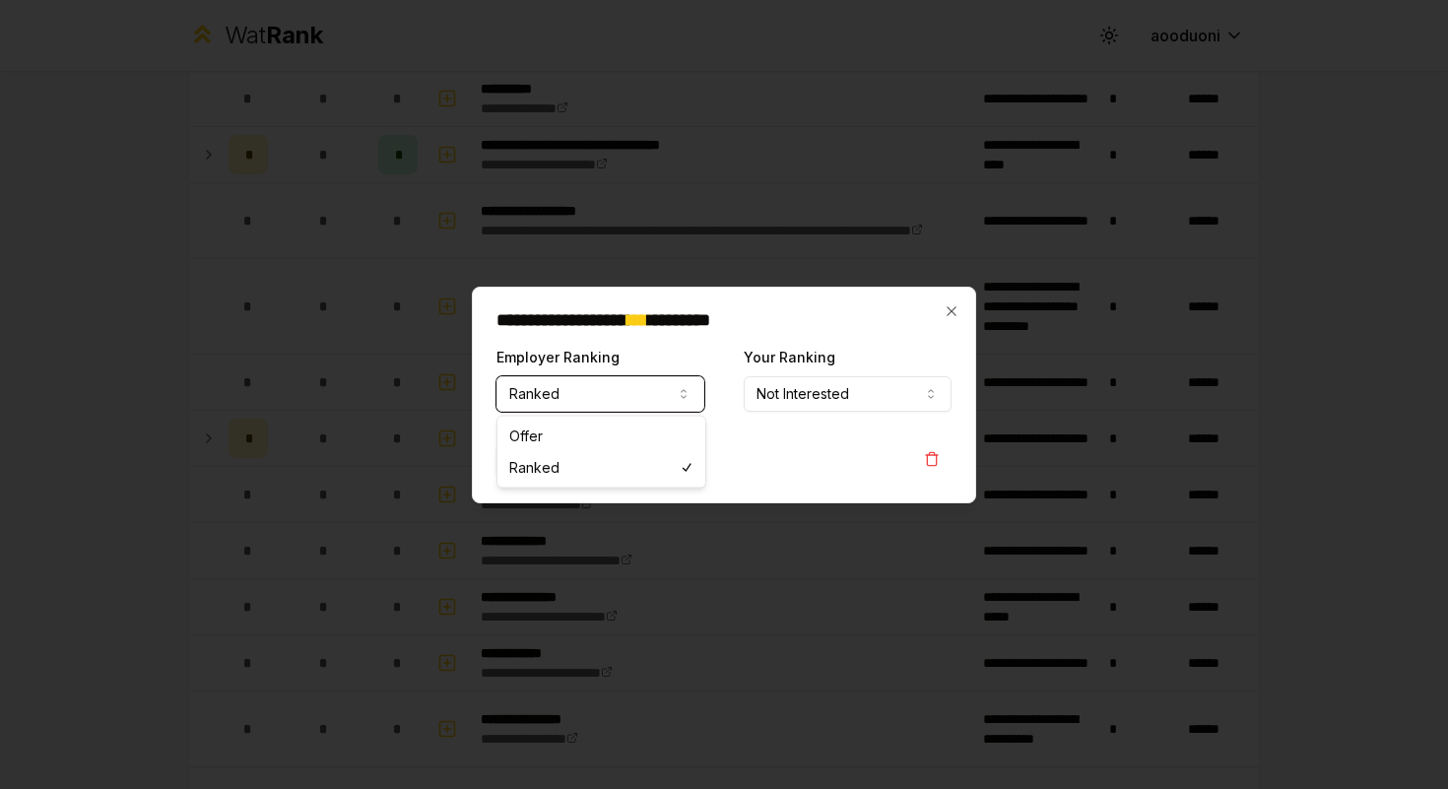
click at [785, 430] on form "**********" at bounding box center [723, 412] width 455 height 134
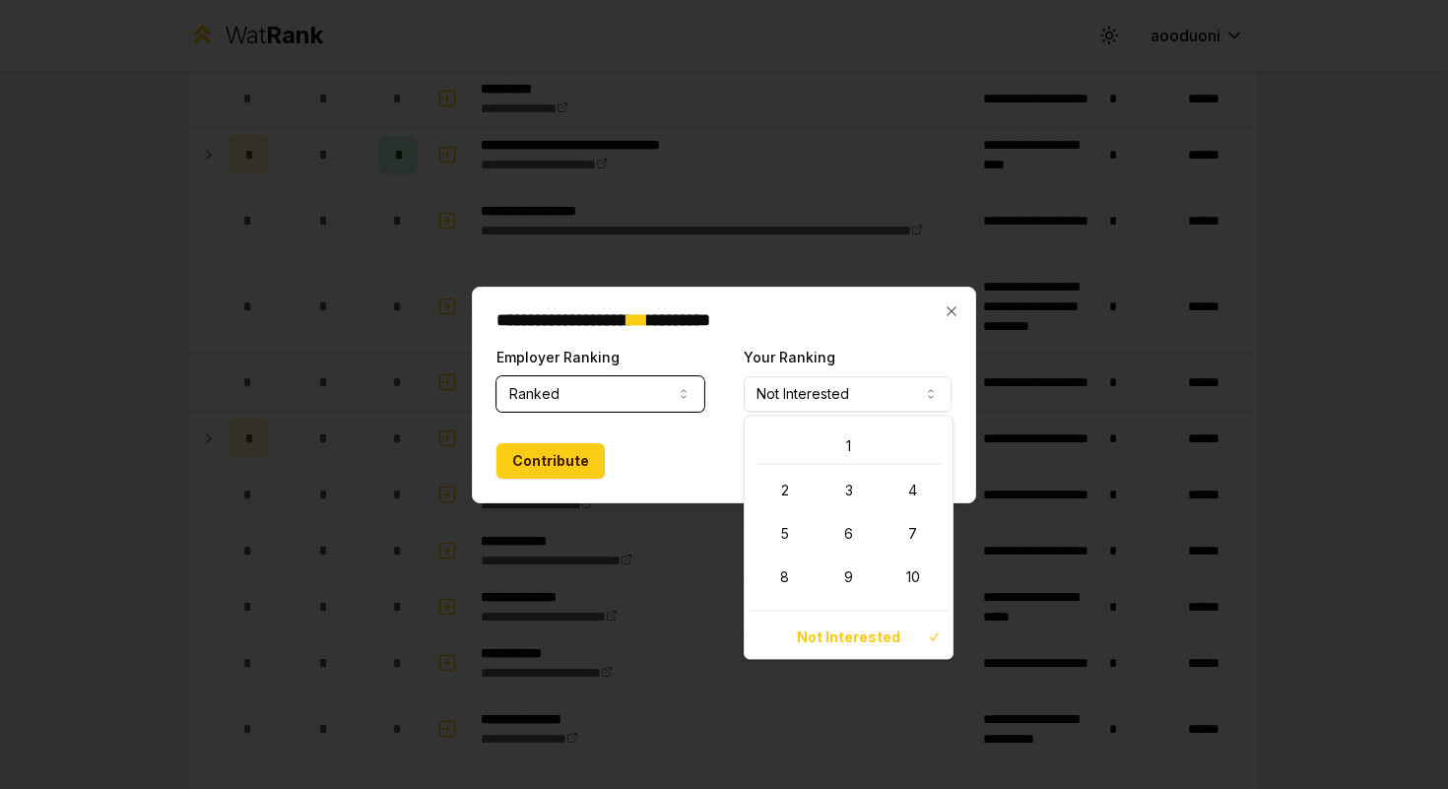
click at [860, 387] on button "Not Interested" at bounding box center [848, 393] width 208 height 35
select select "*"
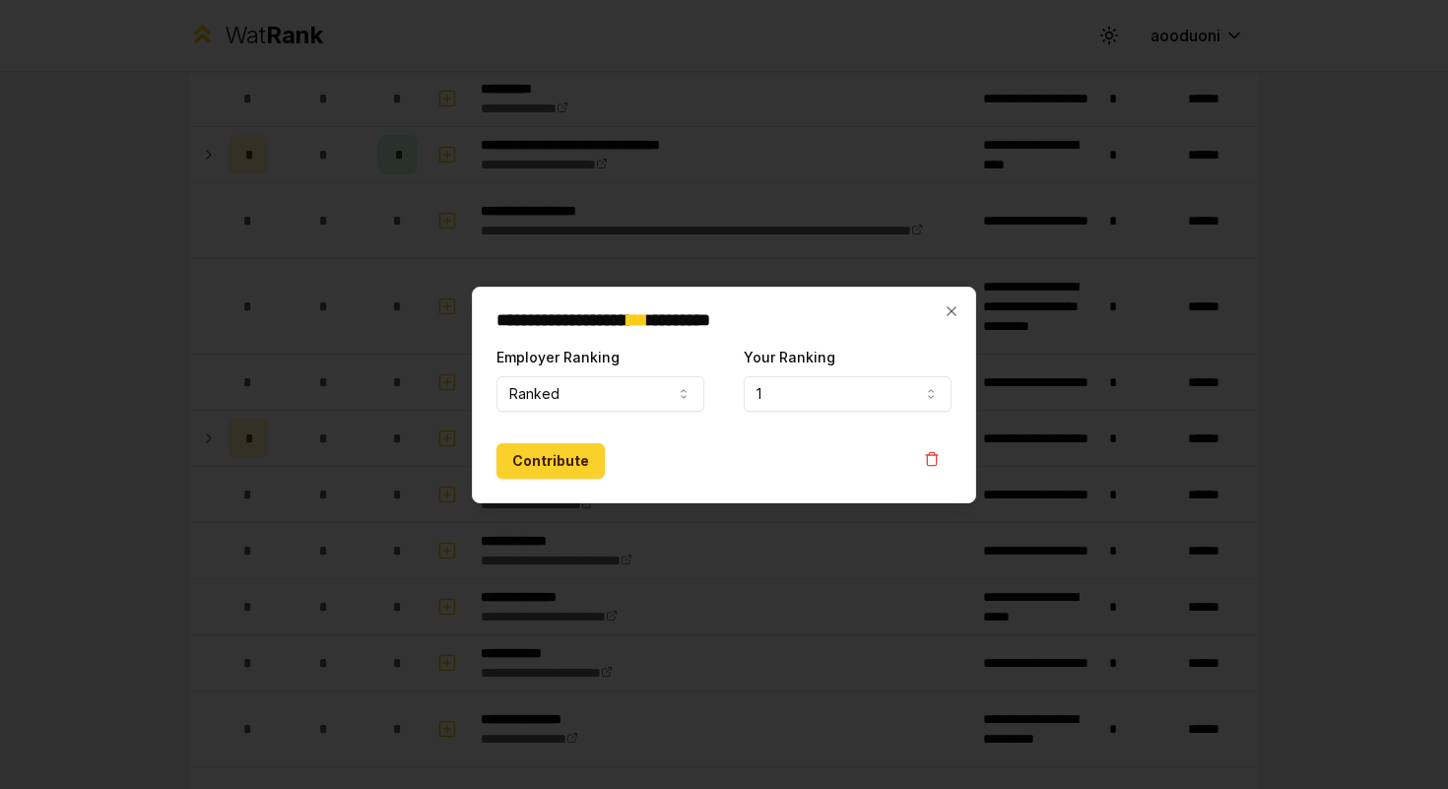
click at [575, 457] on button "Contribute" at bounding box center [550, 460] width 108 height 35
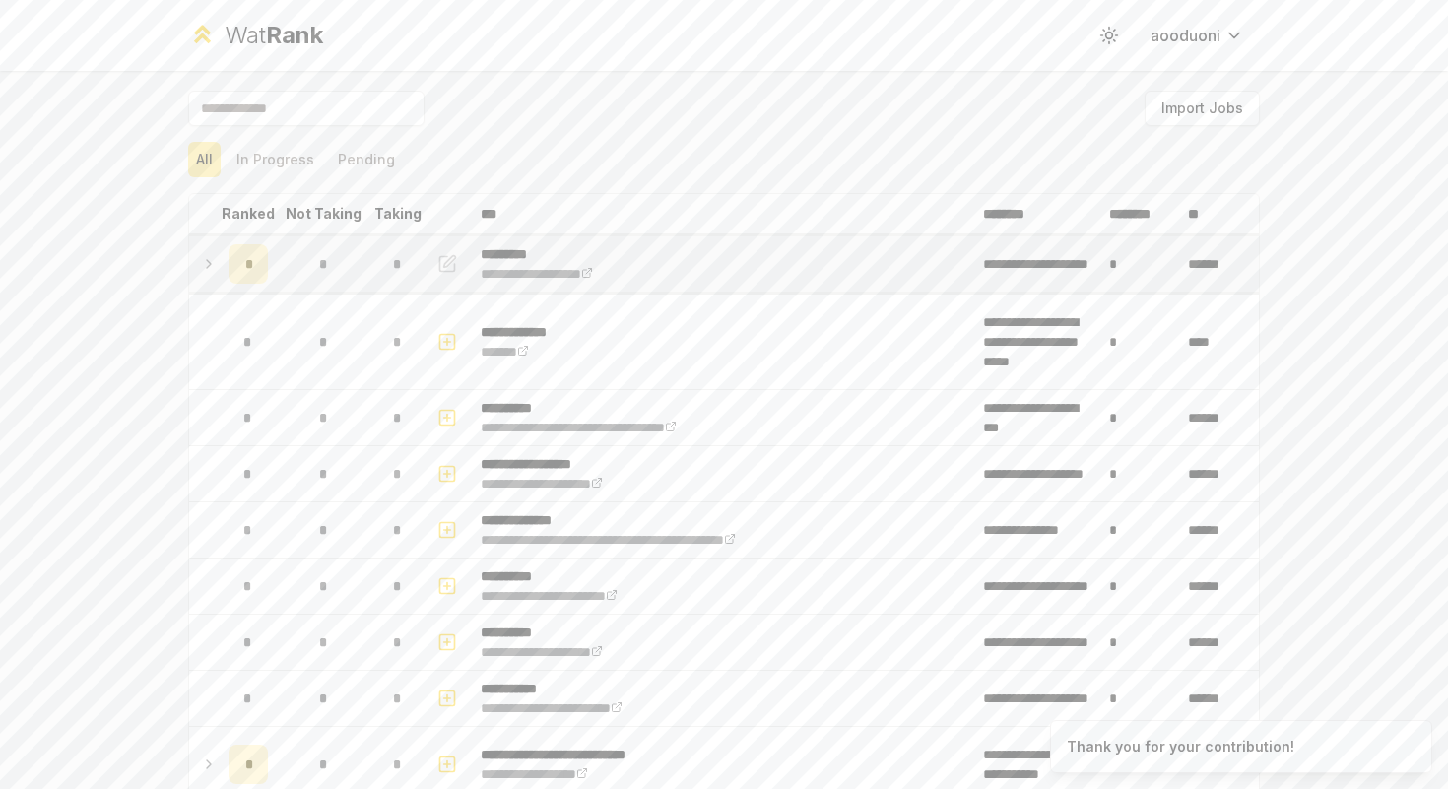
click at [264, 255] on td "*" at bounding box center [248, 263] width 55 height 55
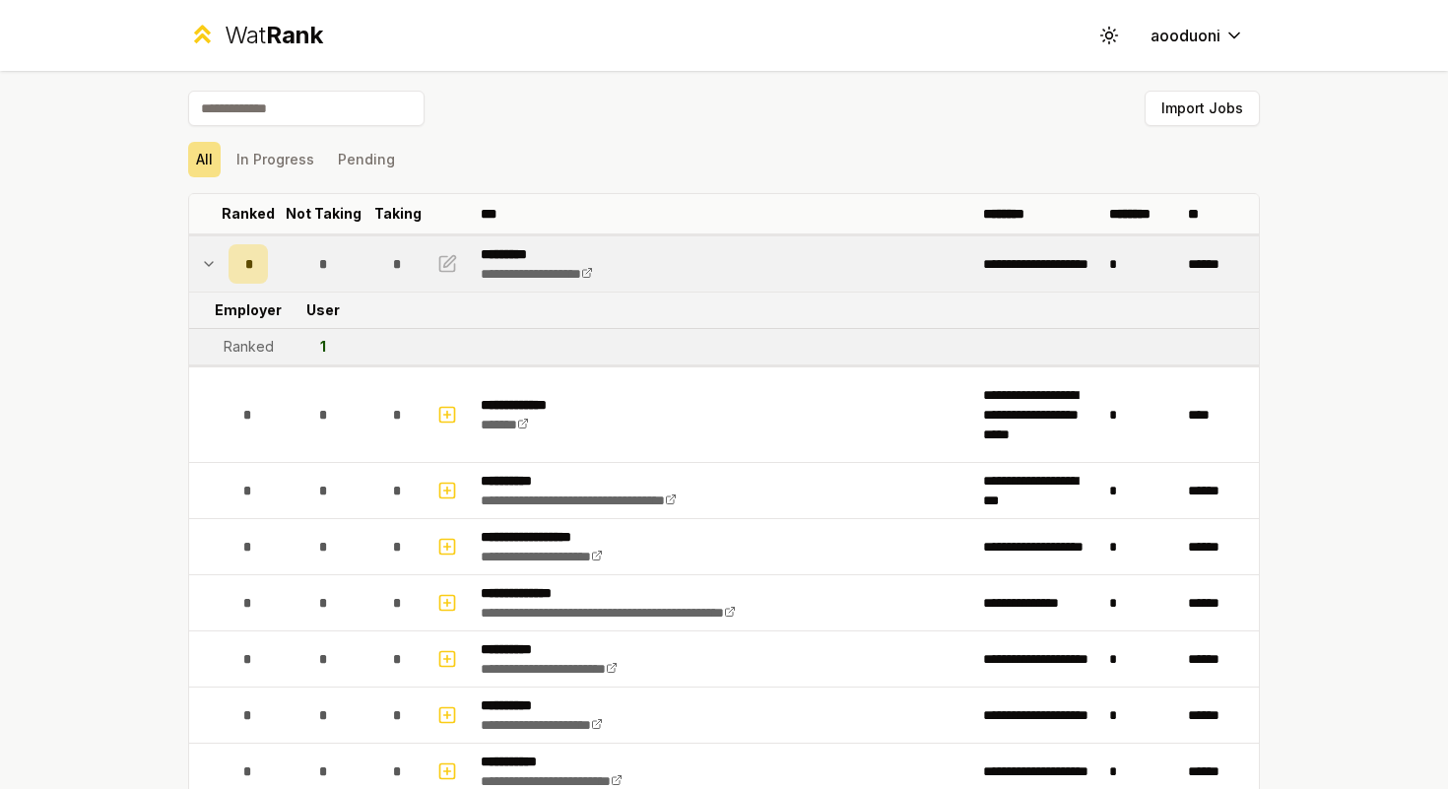
click at [264, 255] on td "*" at bounding box center [248, 263] width 55 height 55
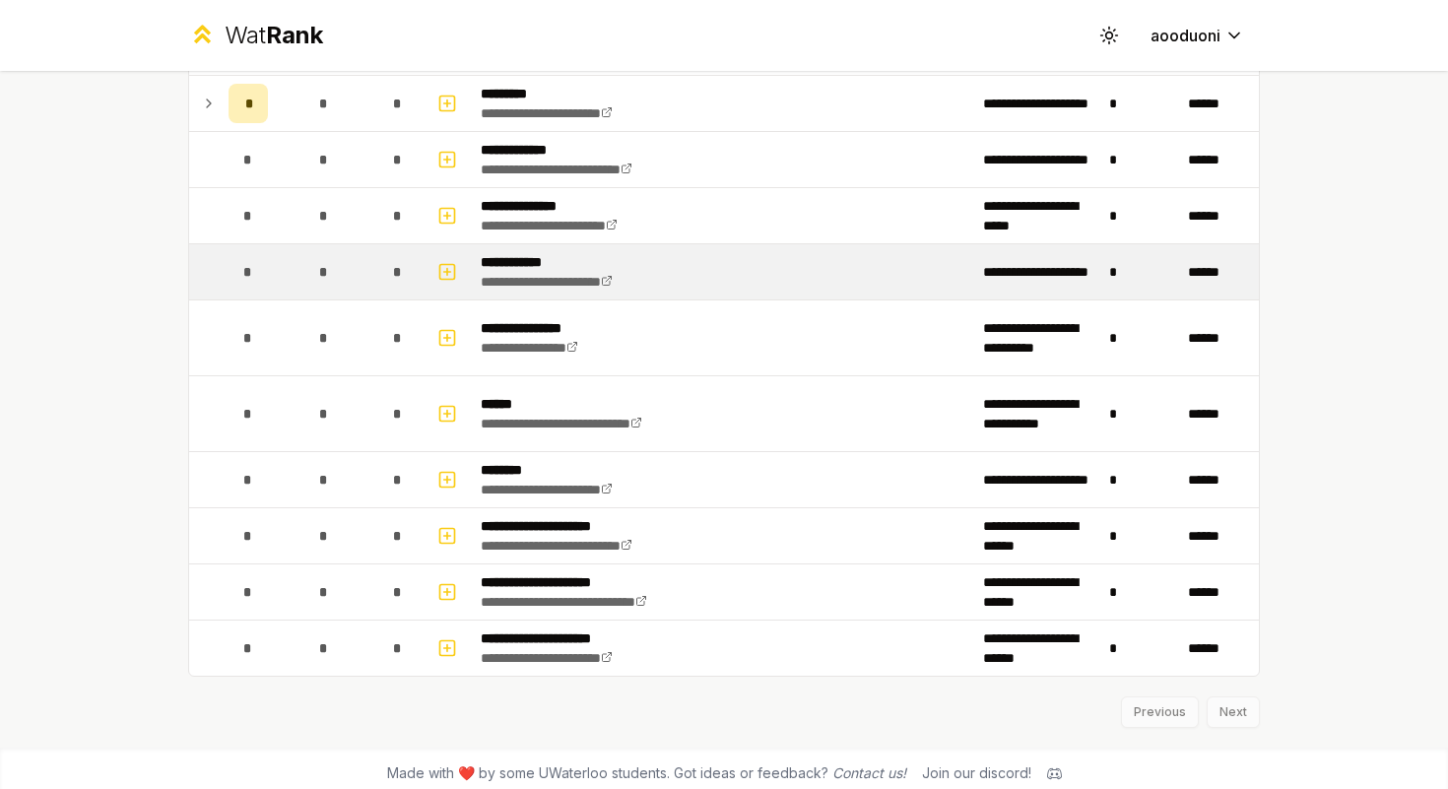
scroll to position [2301, 0]
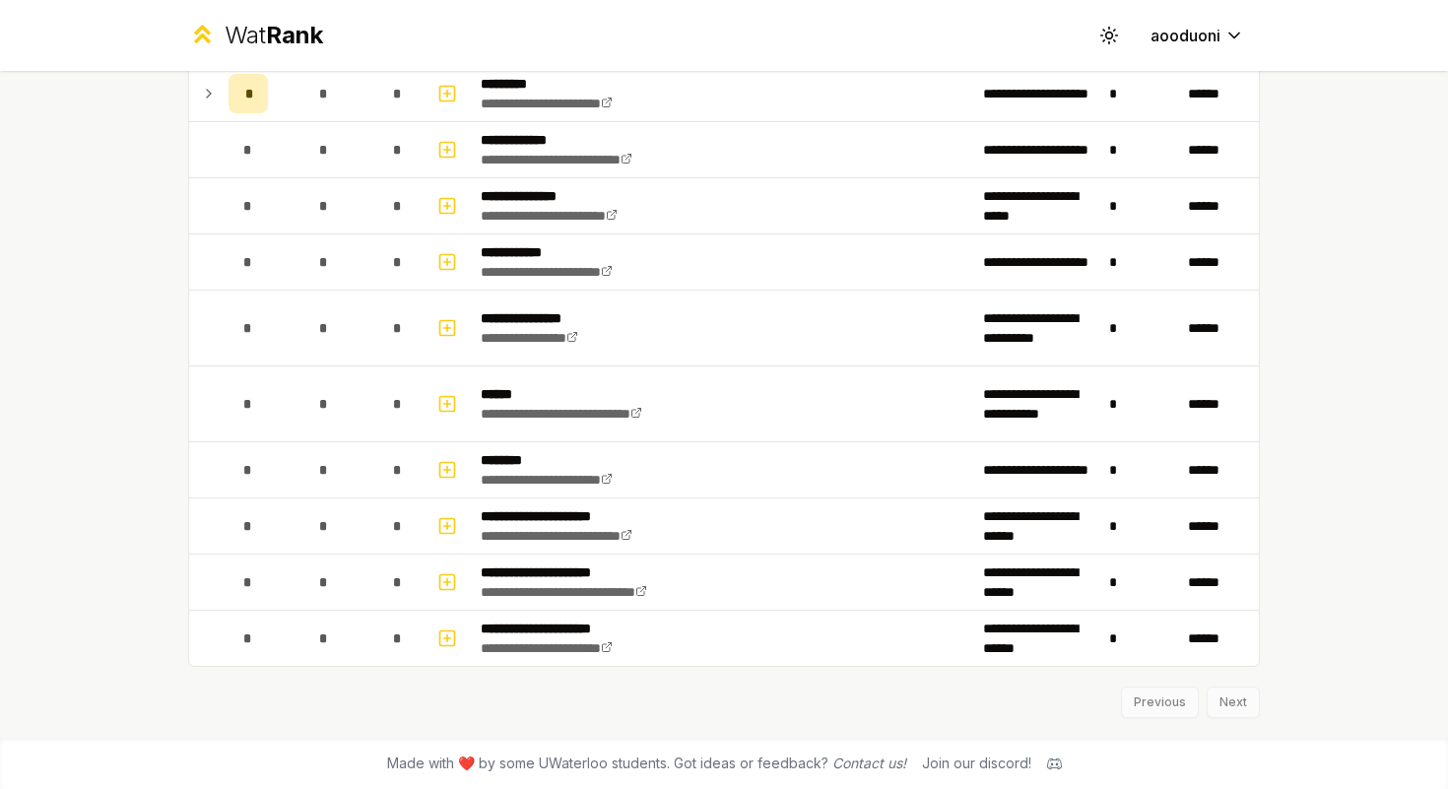
click at [1218, 705] on div "Previous Next" at bounding box center [724, 692] width 1072 height 51
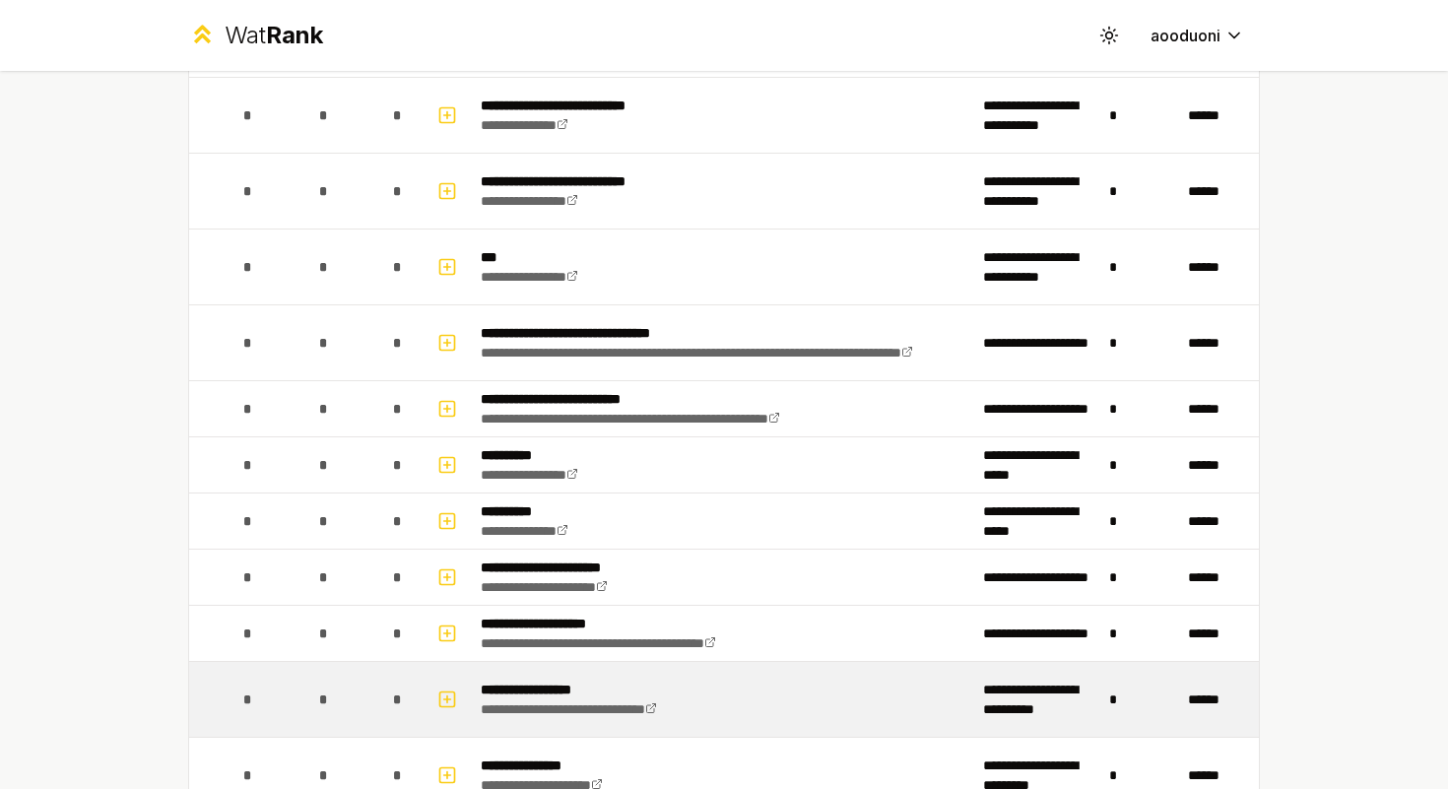
scroll to position [0, 0]
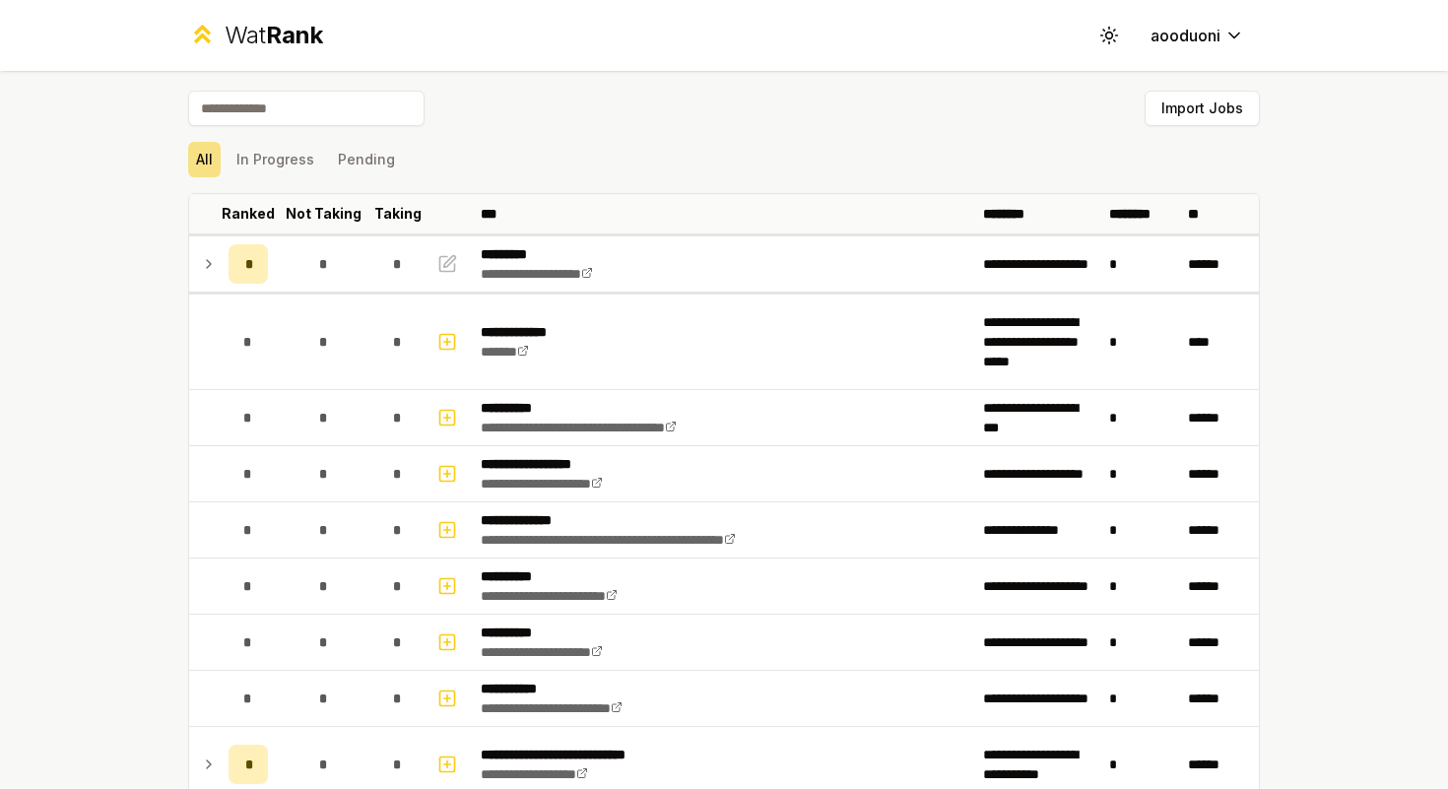
click at [256, 110] on input at bounding box center [306, 108] width 236 height 35
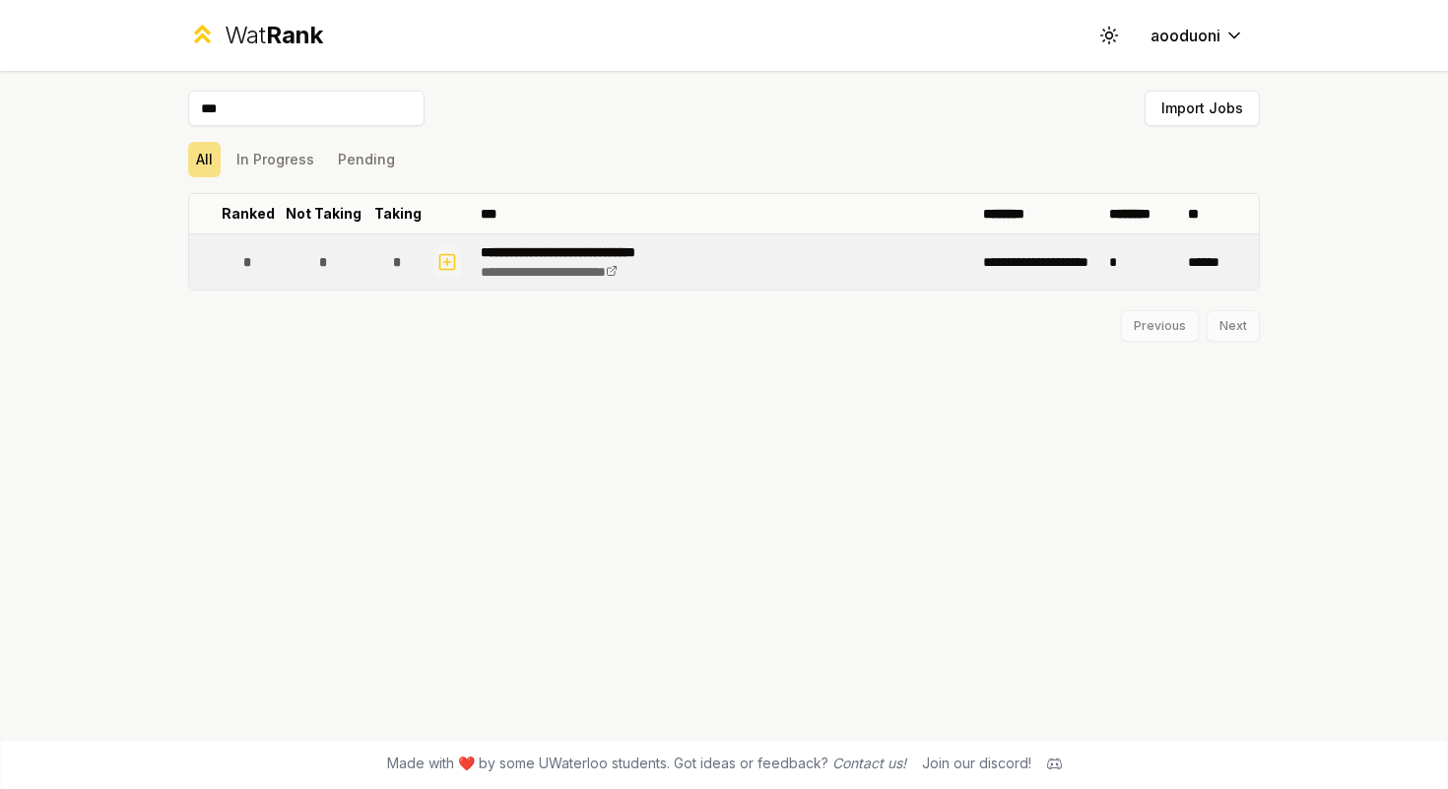
type input "***"
click at [455, 259] on rect "button" at bounding box center [447, 261] width 15 height 15
select select
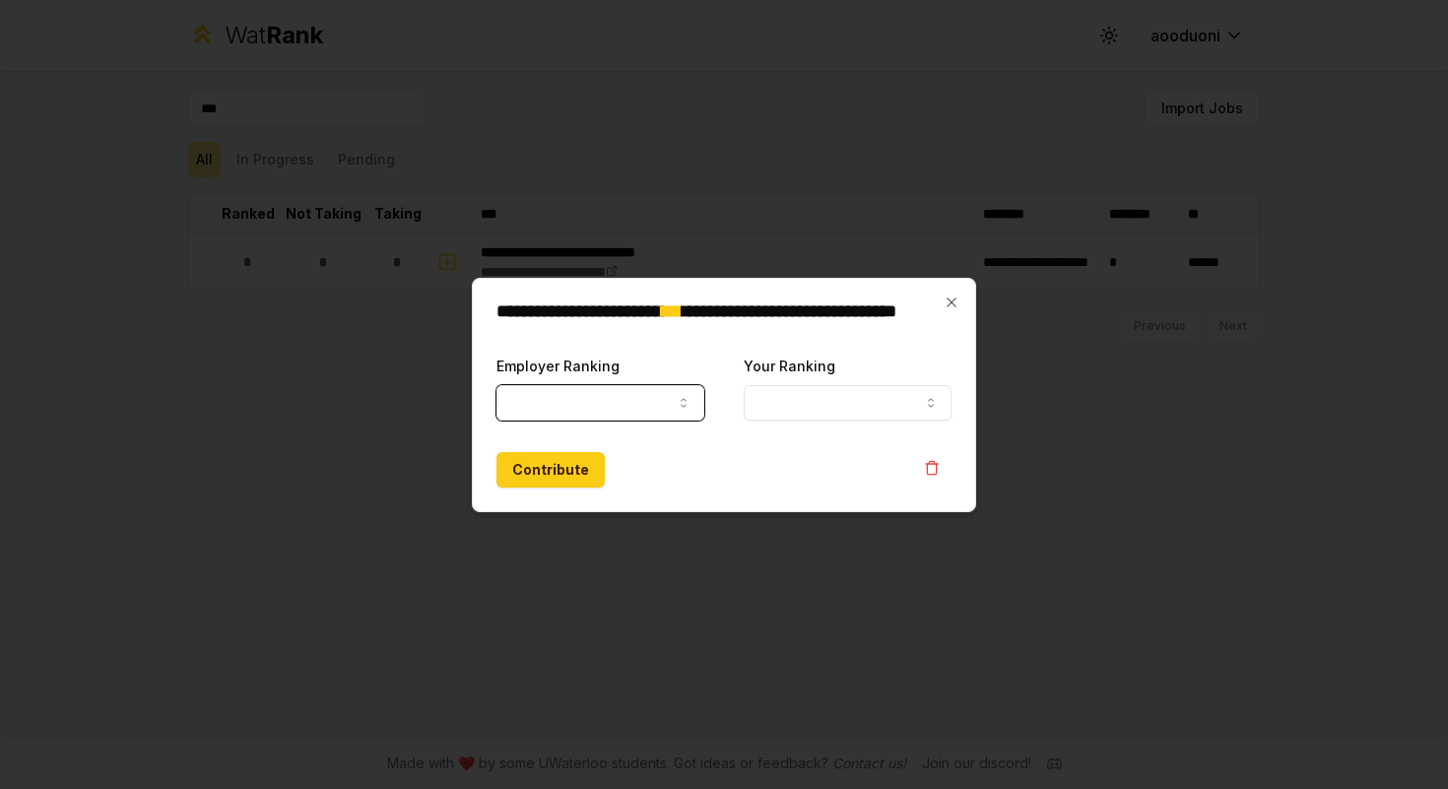
click at [659, 409] on button "Employer Ranking" at bounding box center [600, 402] width 208 height 35
select select "*****"
click at [611, 445] on form "**********" at bounding box center [723, 421] width 455 height 134
click at [804, 427] on form "**********" at bounding box center [723, 421] width 455 height 134
click at [806, 385] on button "Your Ranking" at bounding box center [848, 402] width 208 height 35
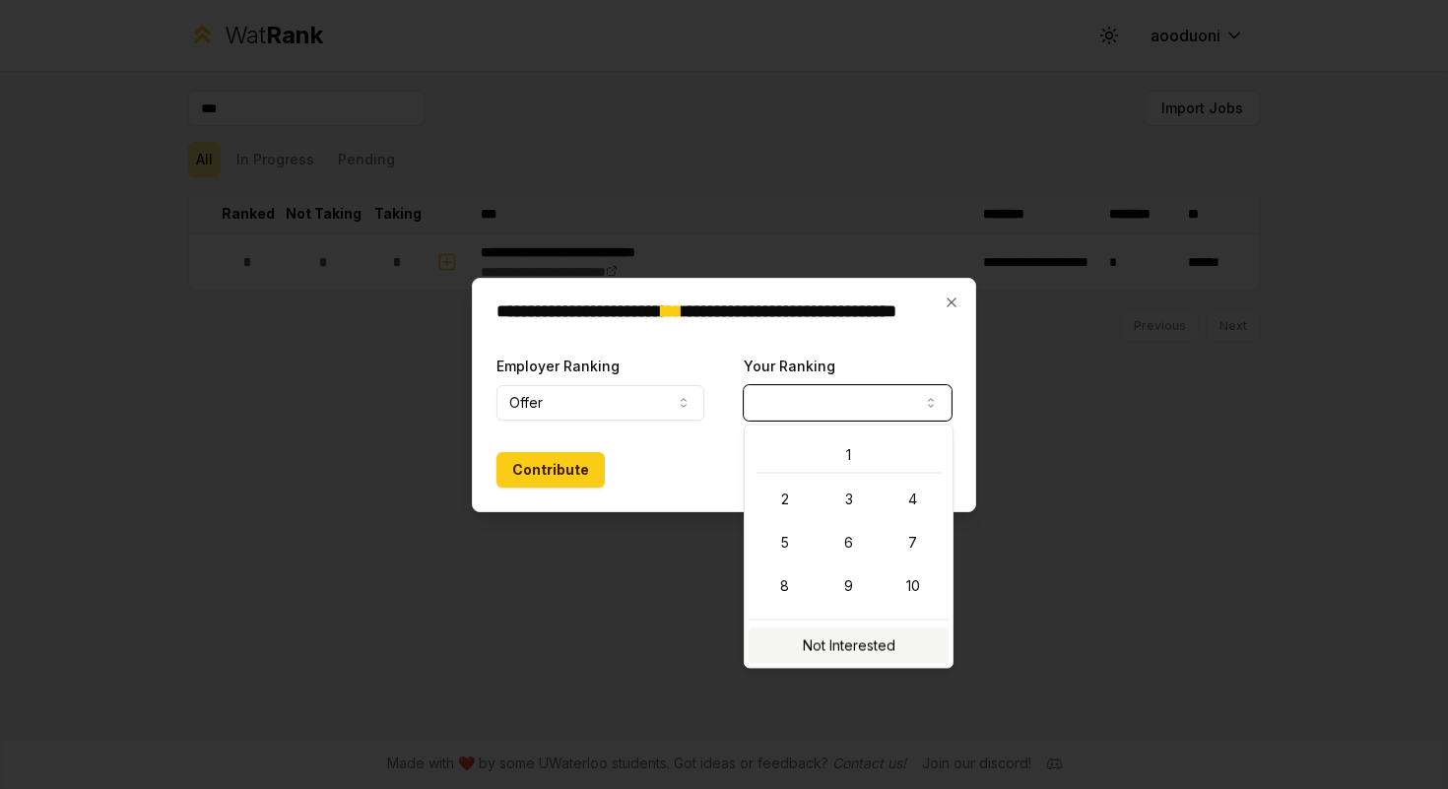
select select "**********"
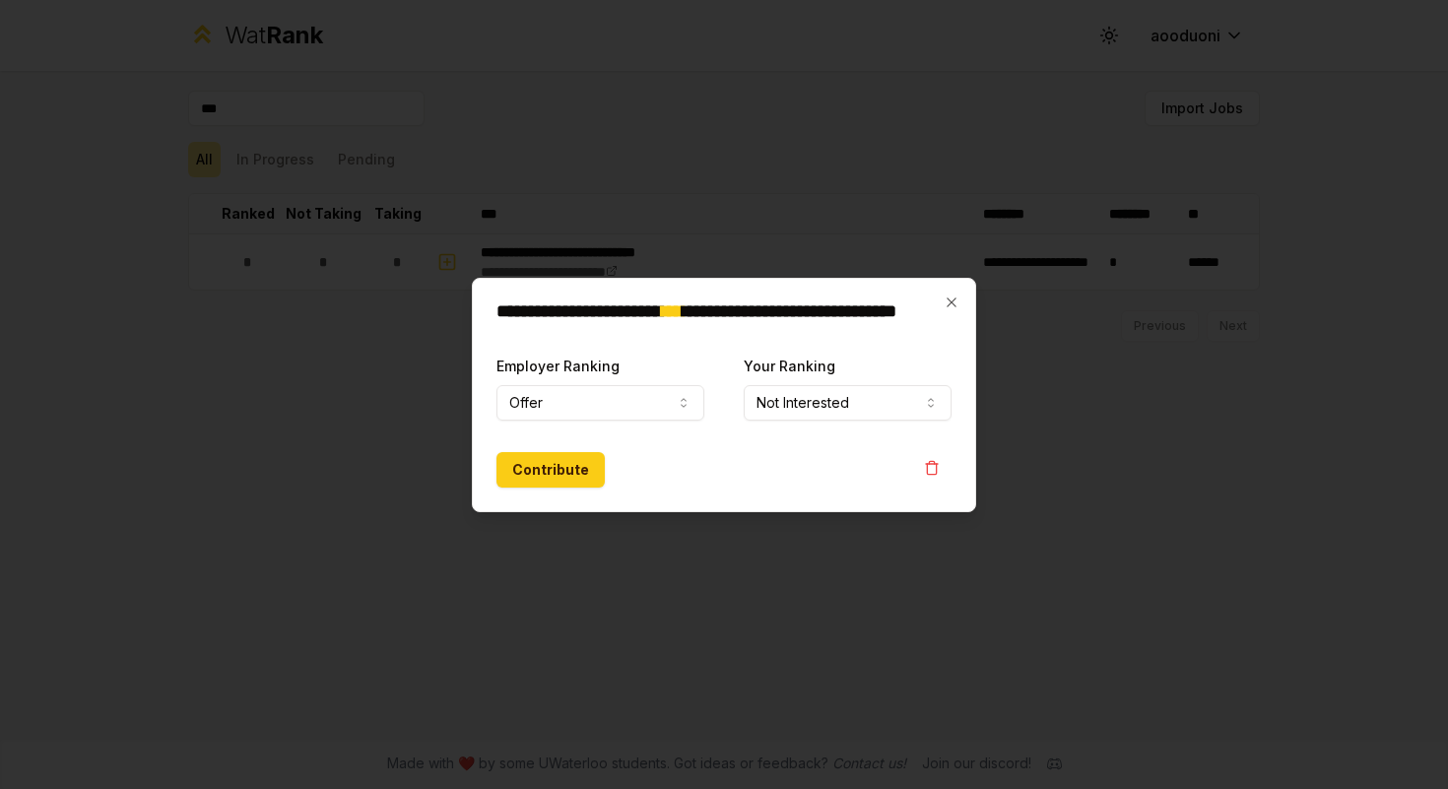
click at [562, 443] on form "**********" at bounding box center [723, 421] width 455 height 134
click at [566, 463] on button "Contribute" at bounding box center [550, 469] width 108 height 35
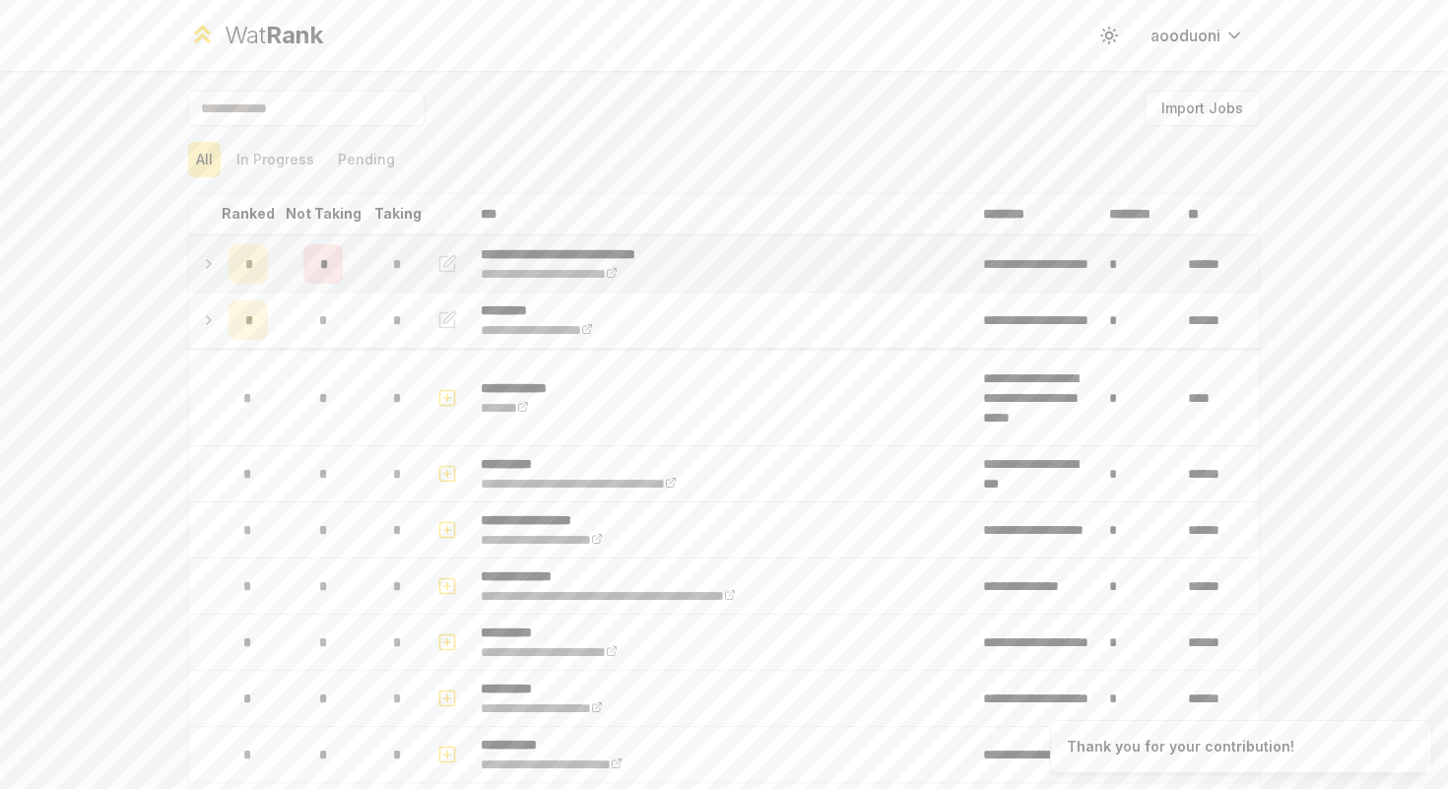
click at [320, 273] on span "*" at bounding box center [323, 264] width 6 height 20
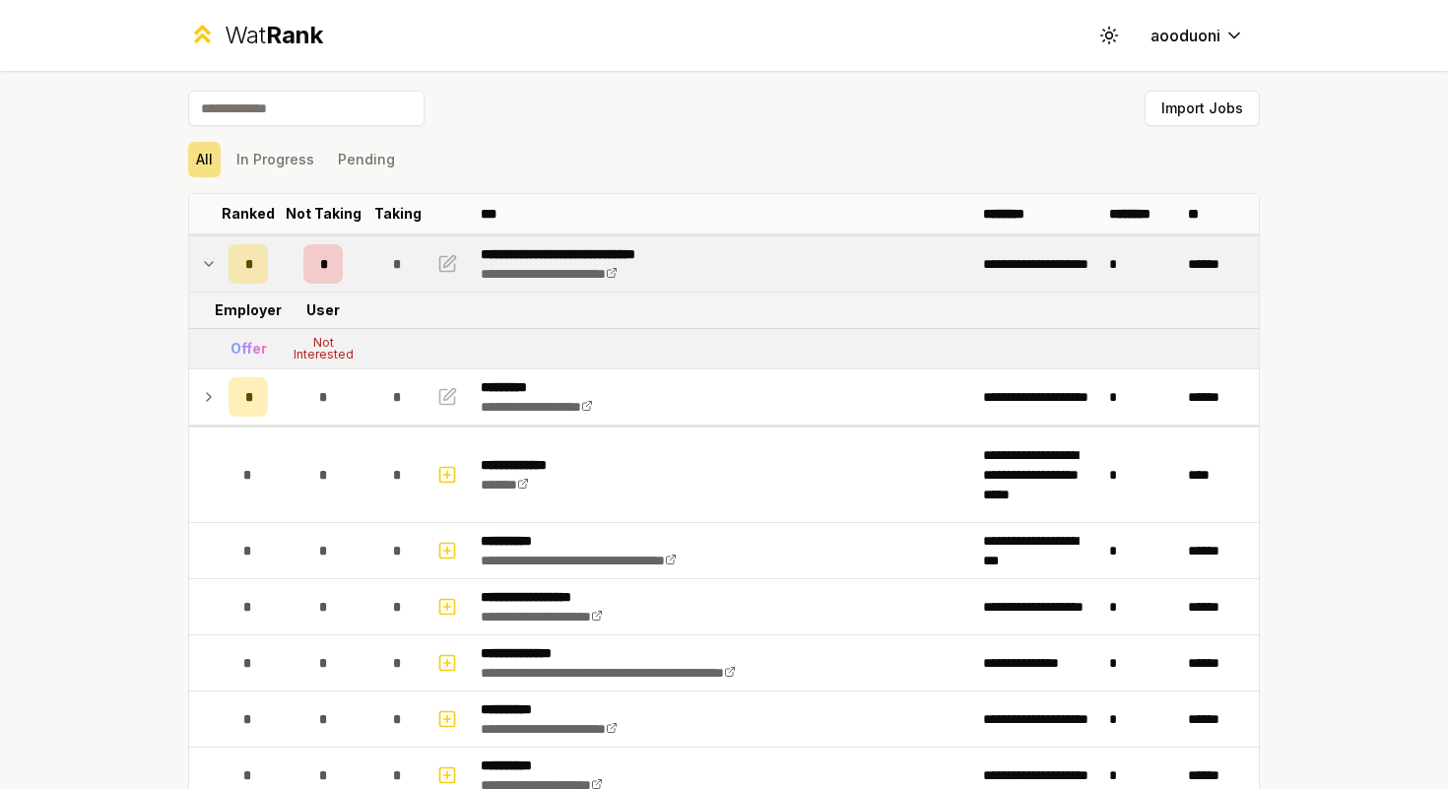
click at [320, 273] on span "*" at bounding box center [323, 264] width 6 height 20
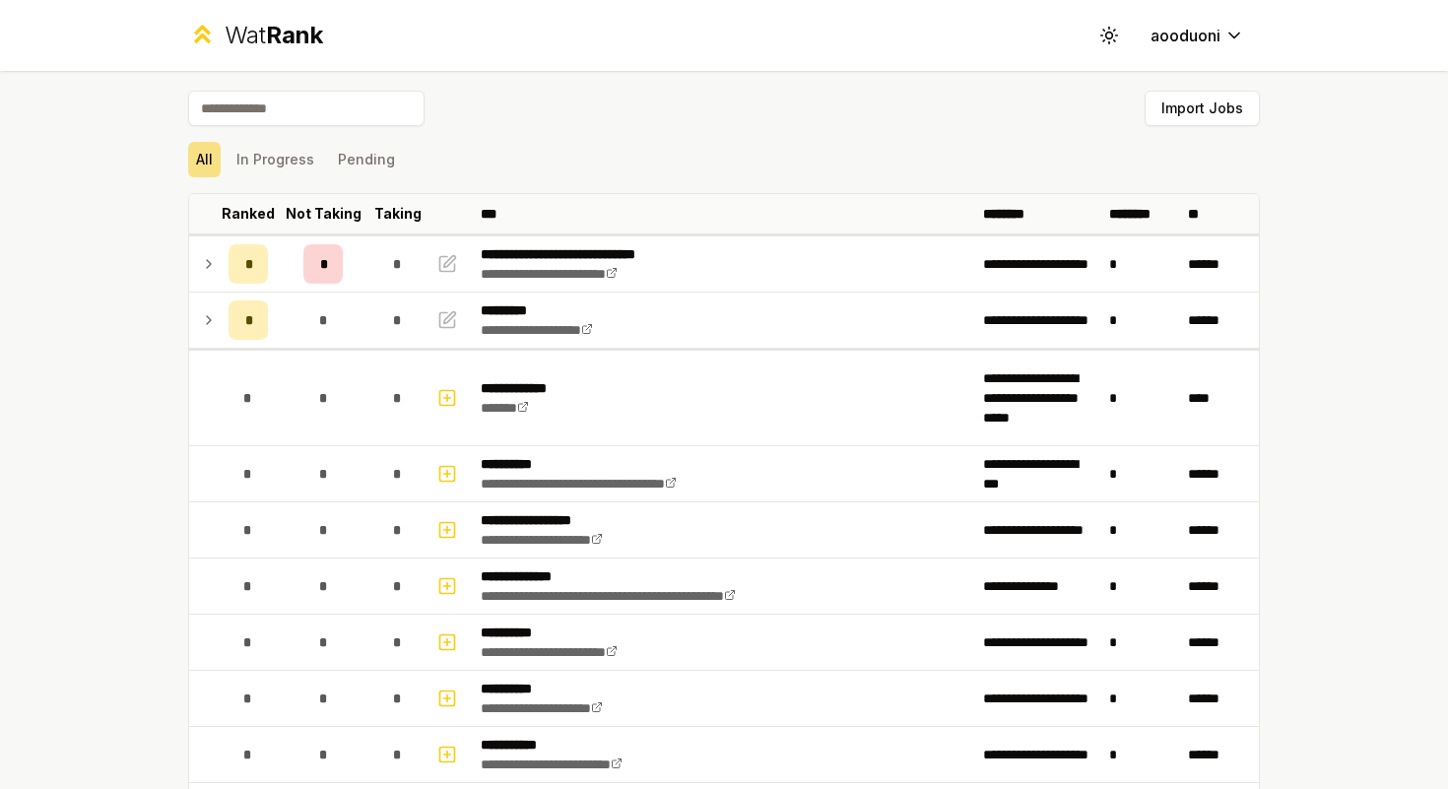
click at [292, 110] on input at bounding box center [306, 108] width 236 height 35
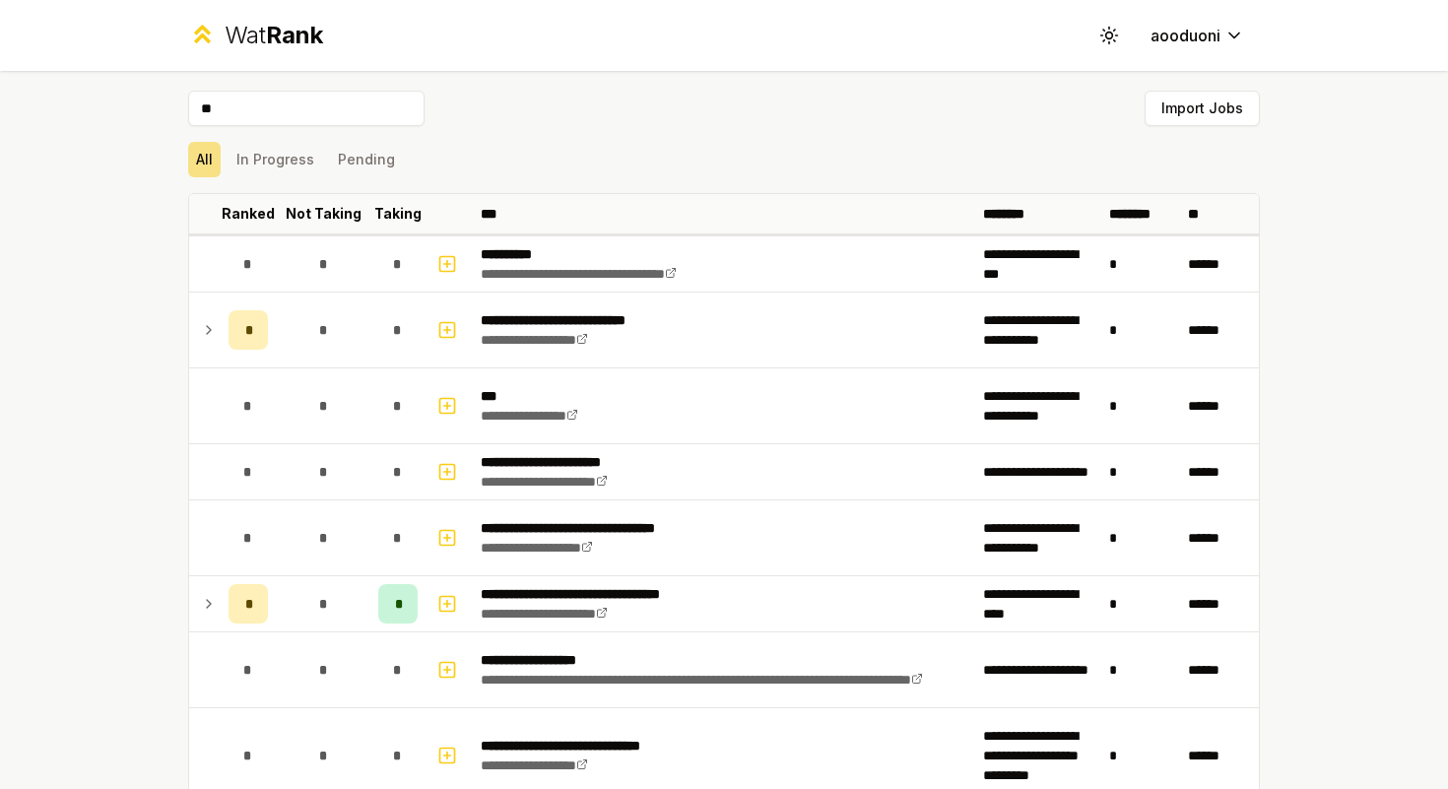
type input "*"
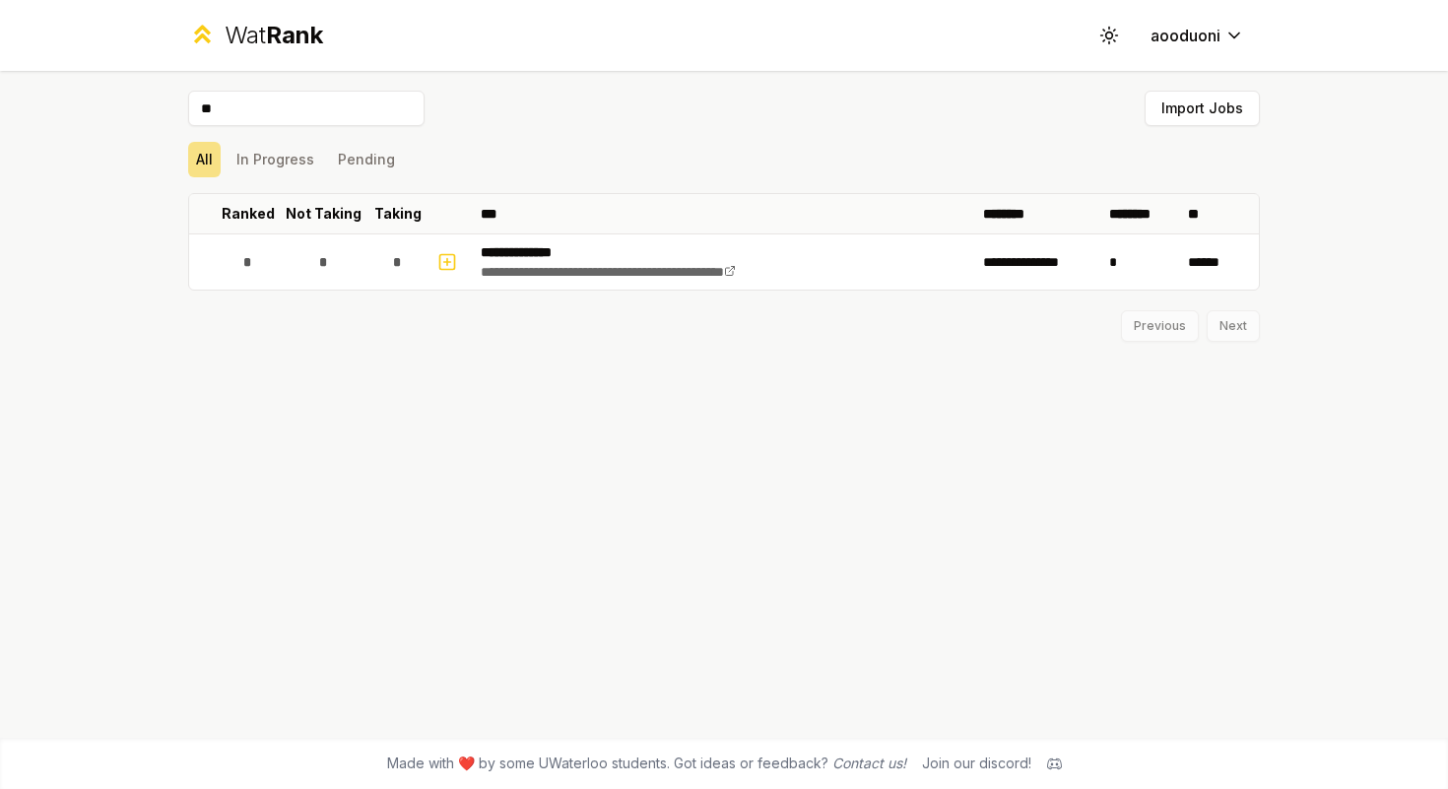
type input "*"
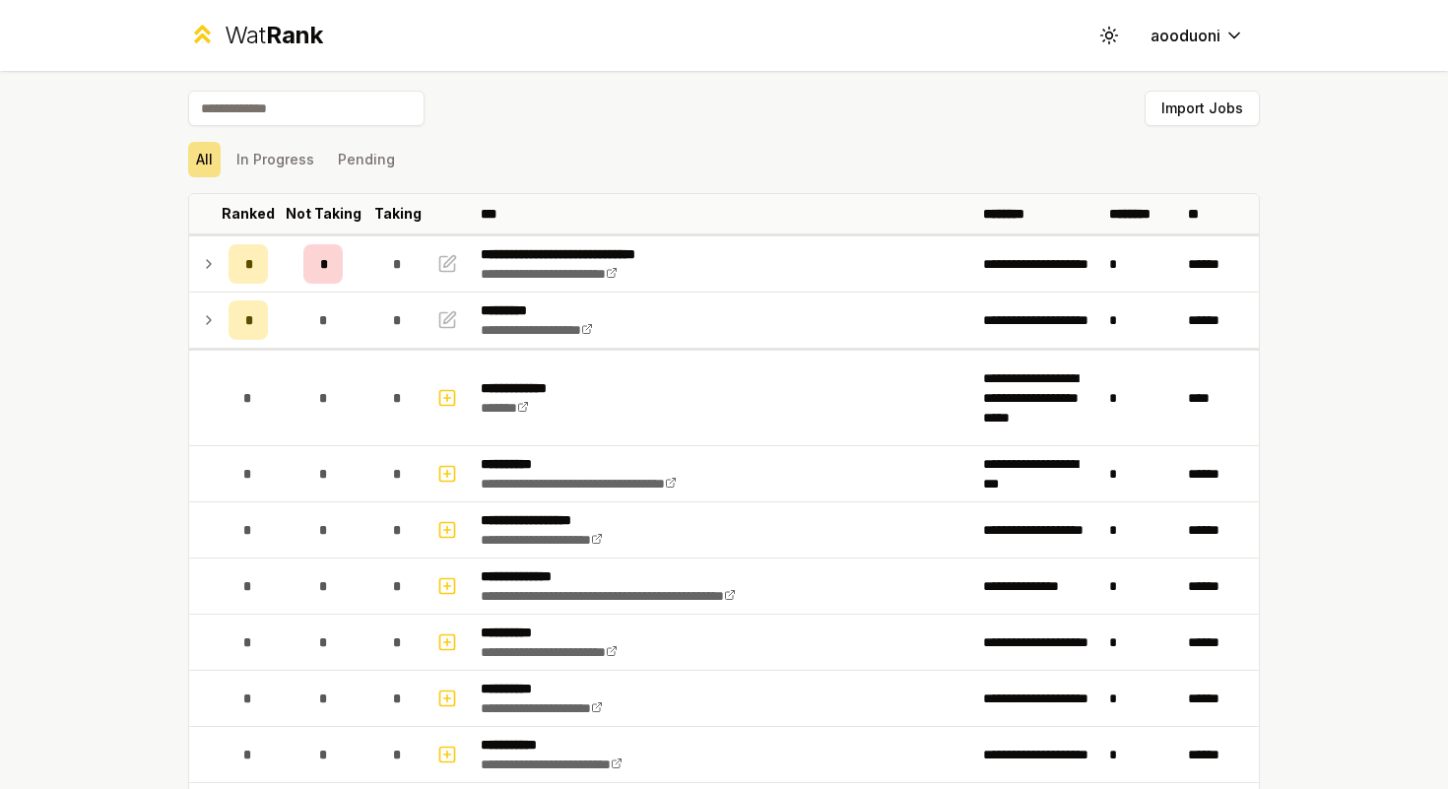
type input "*"
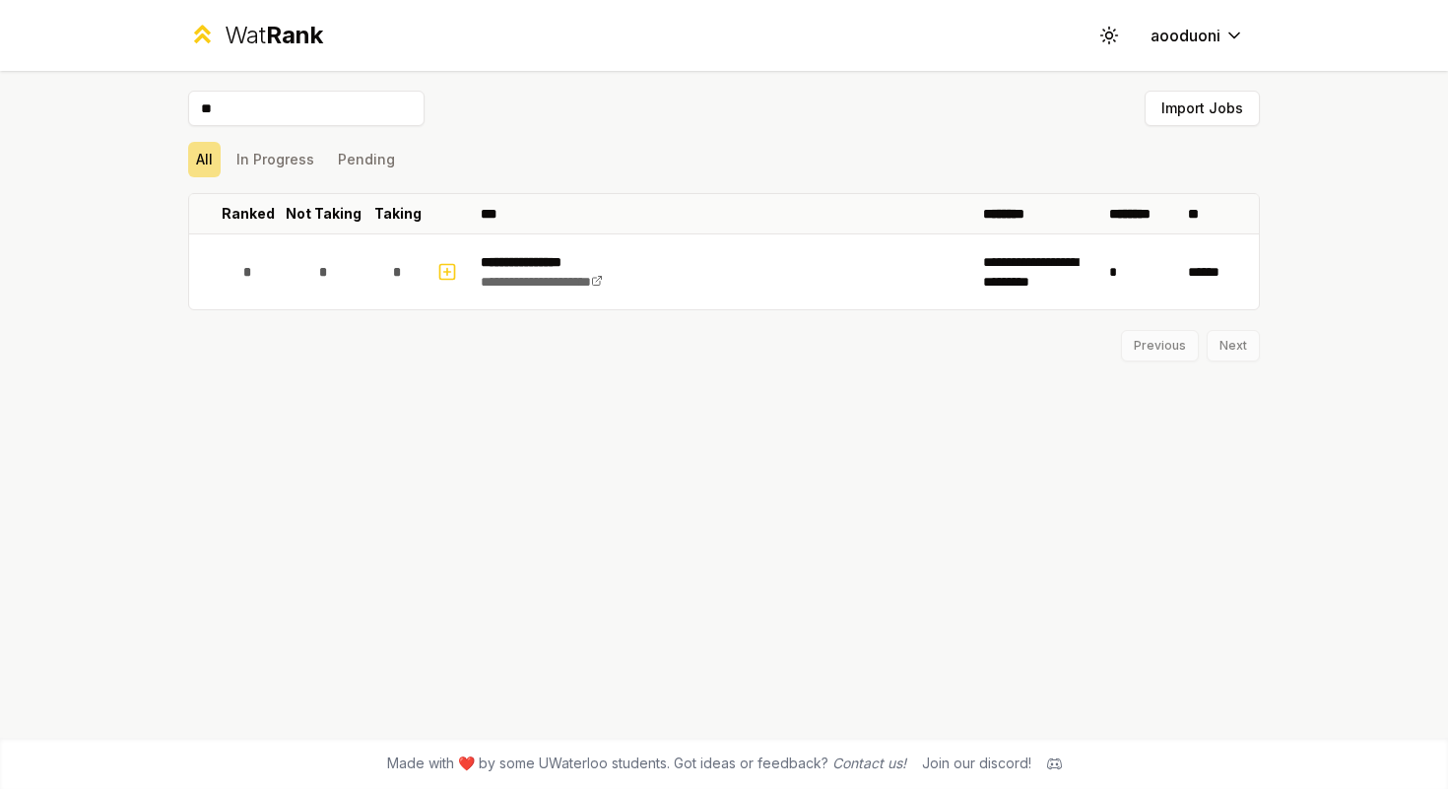
type input "*"
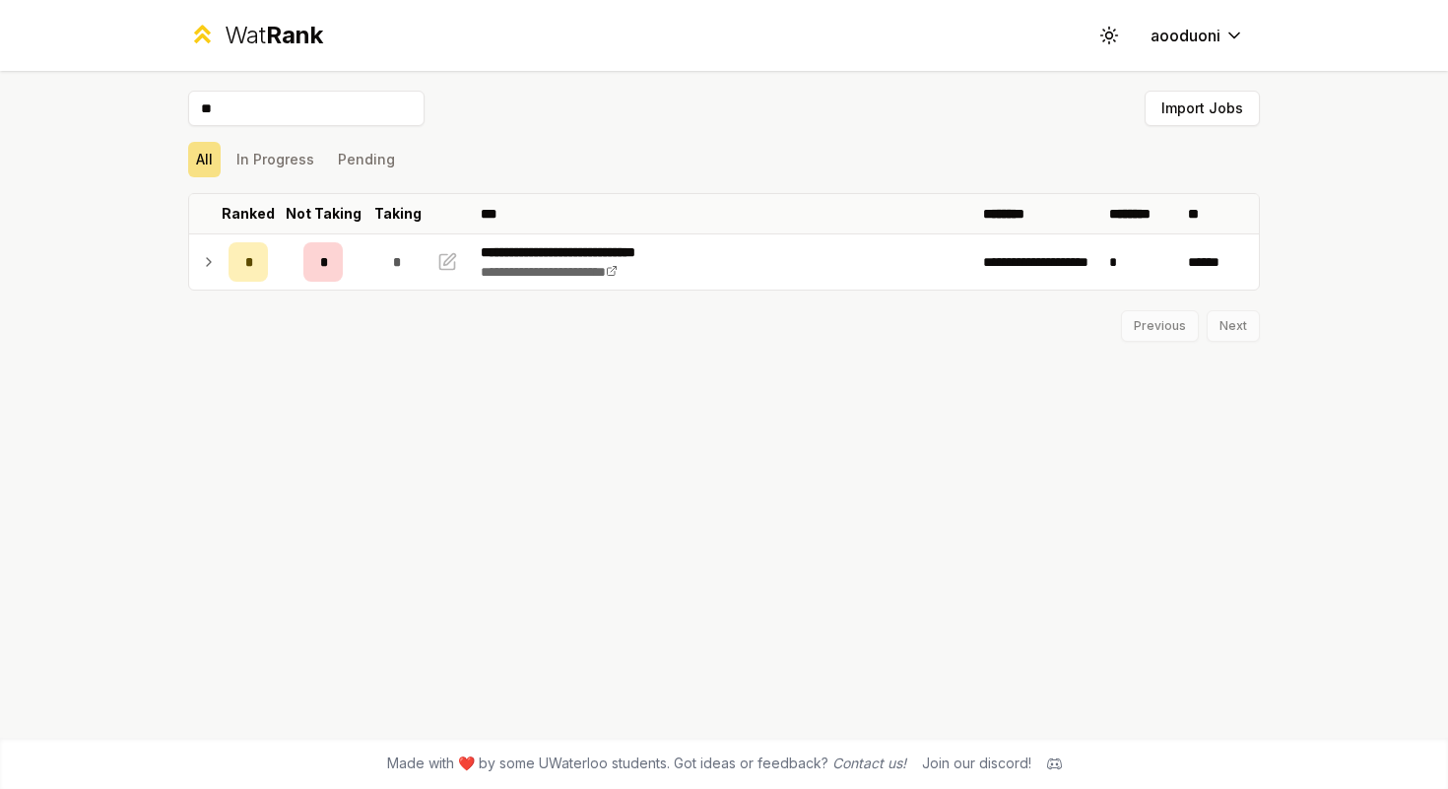
type input "*"
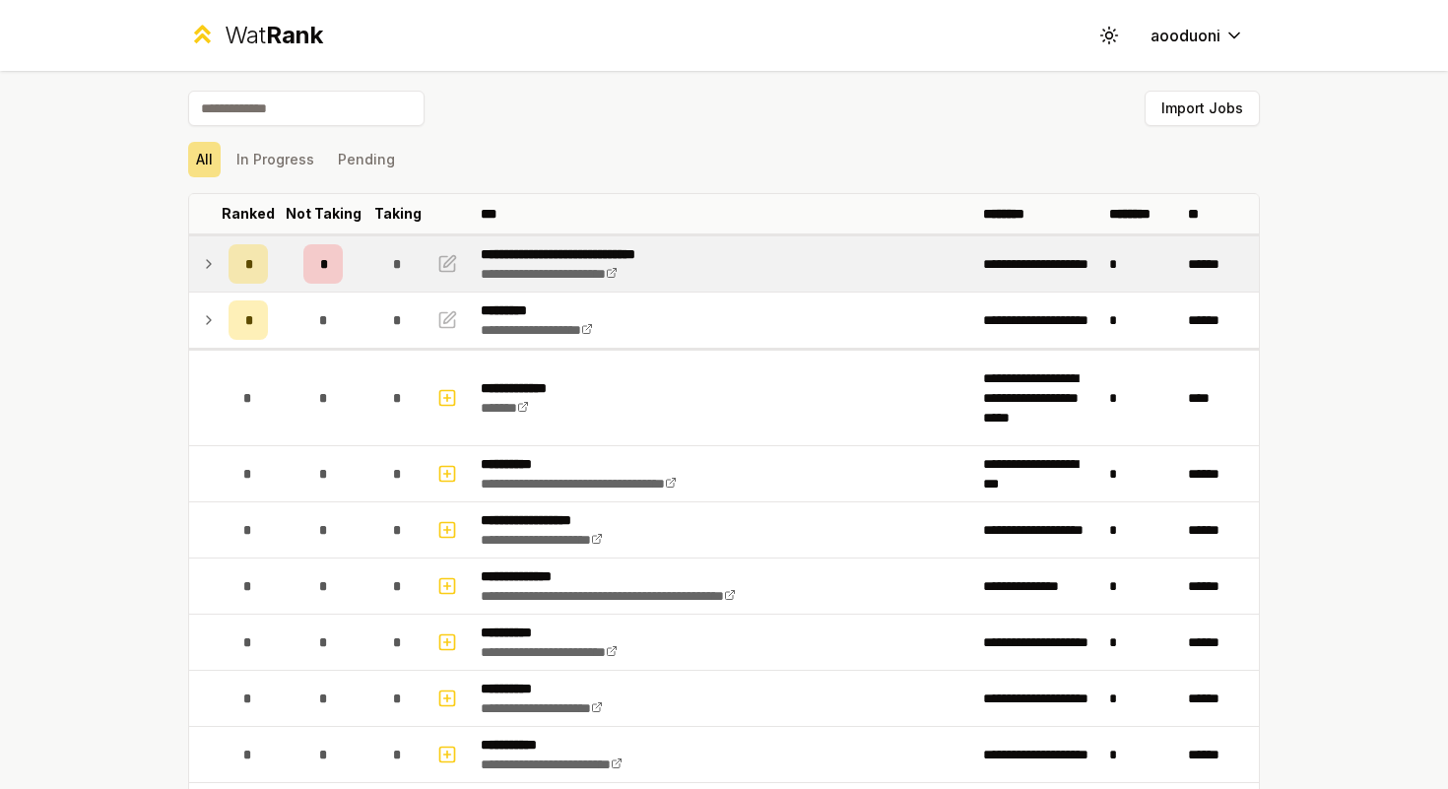
click at [370, 263] on td "*" at bounding box center [397, 263] width 55 height 55
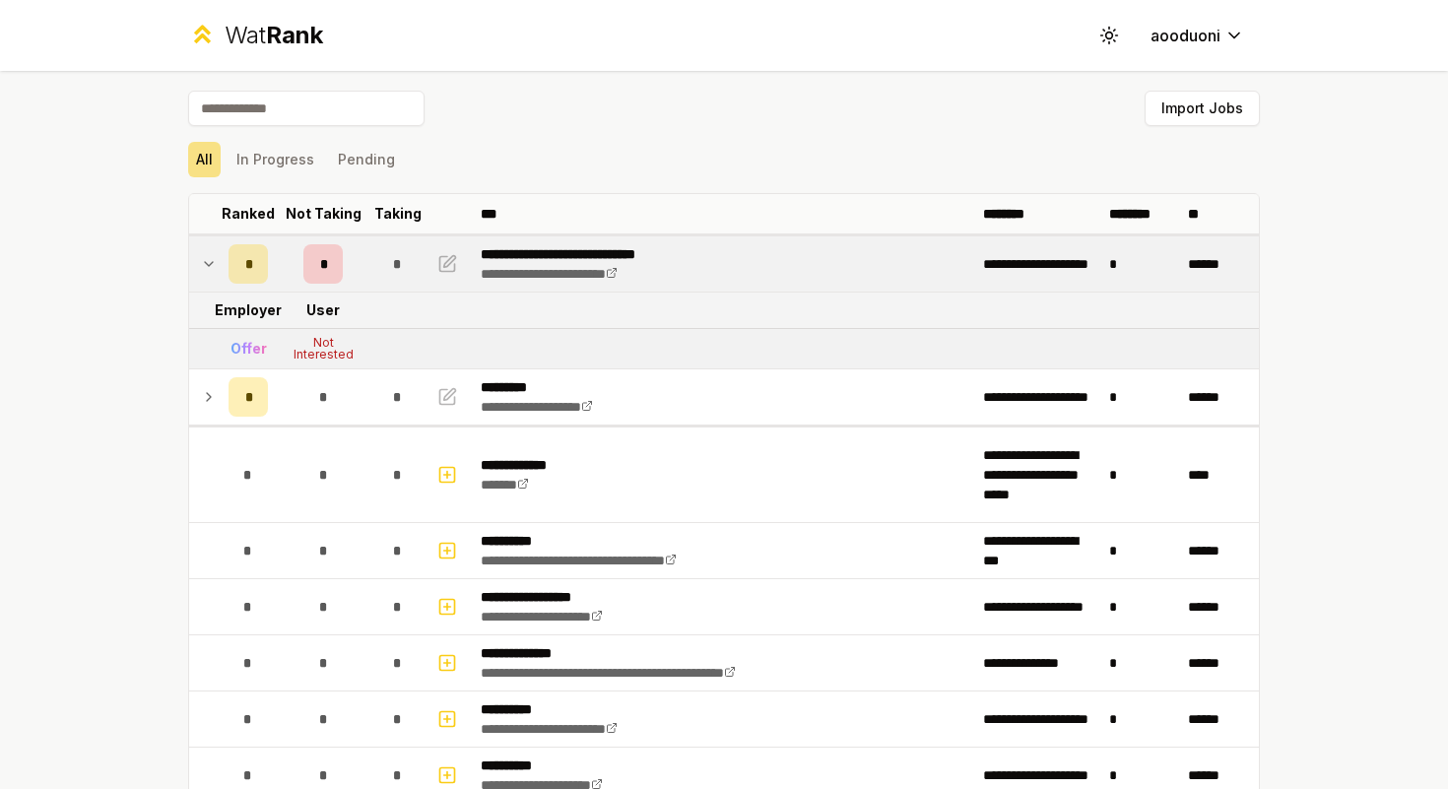
click at [370, 263] on td "*" at bounding box center [397, 263] width 55 height 55
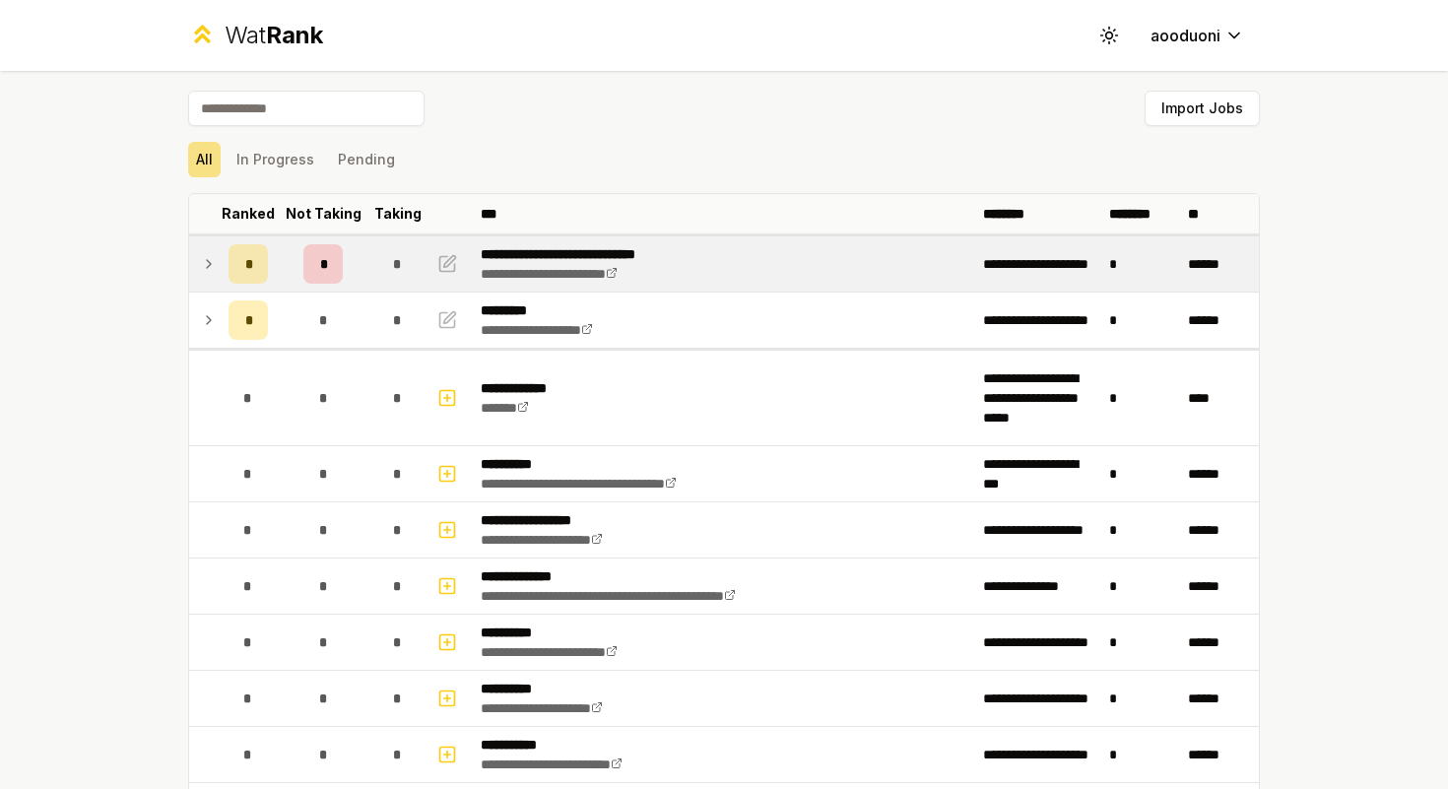
click at [378, 262] on div "*" at bounding box center [397, 263] width 39 height 39
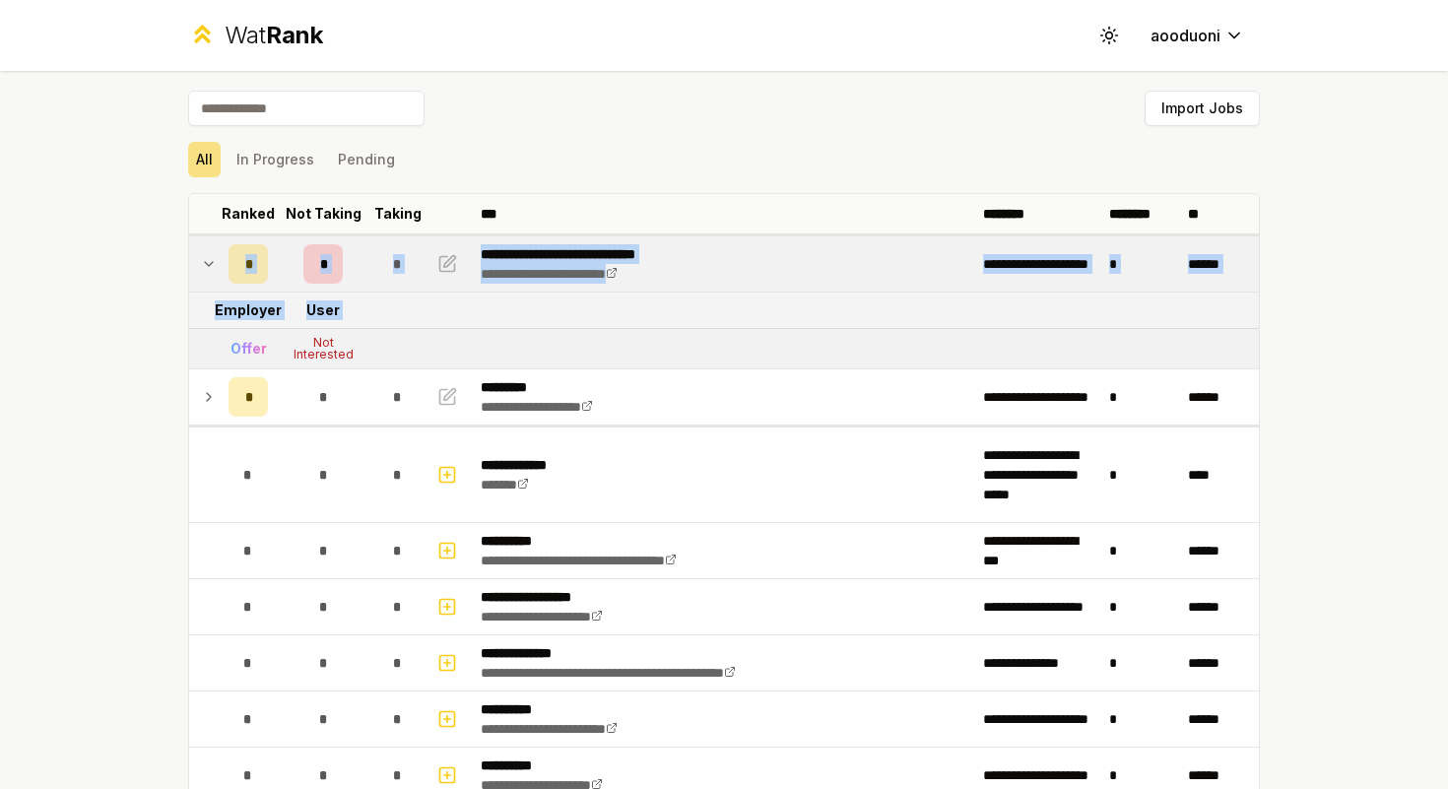
drag, startPoint x: 220, startPoint y: 262, endPoint x: 222, endPoint y: 349, distance: 86.7
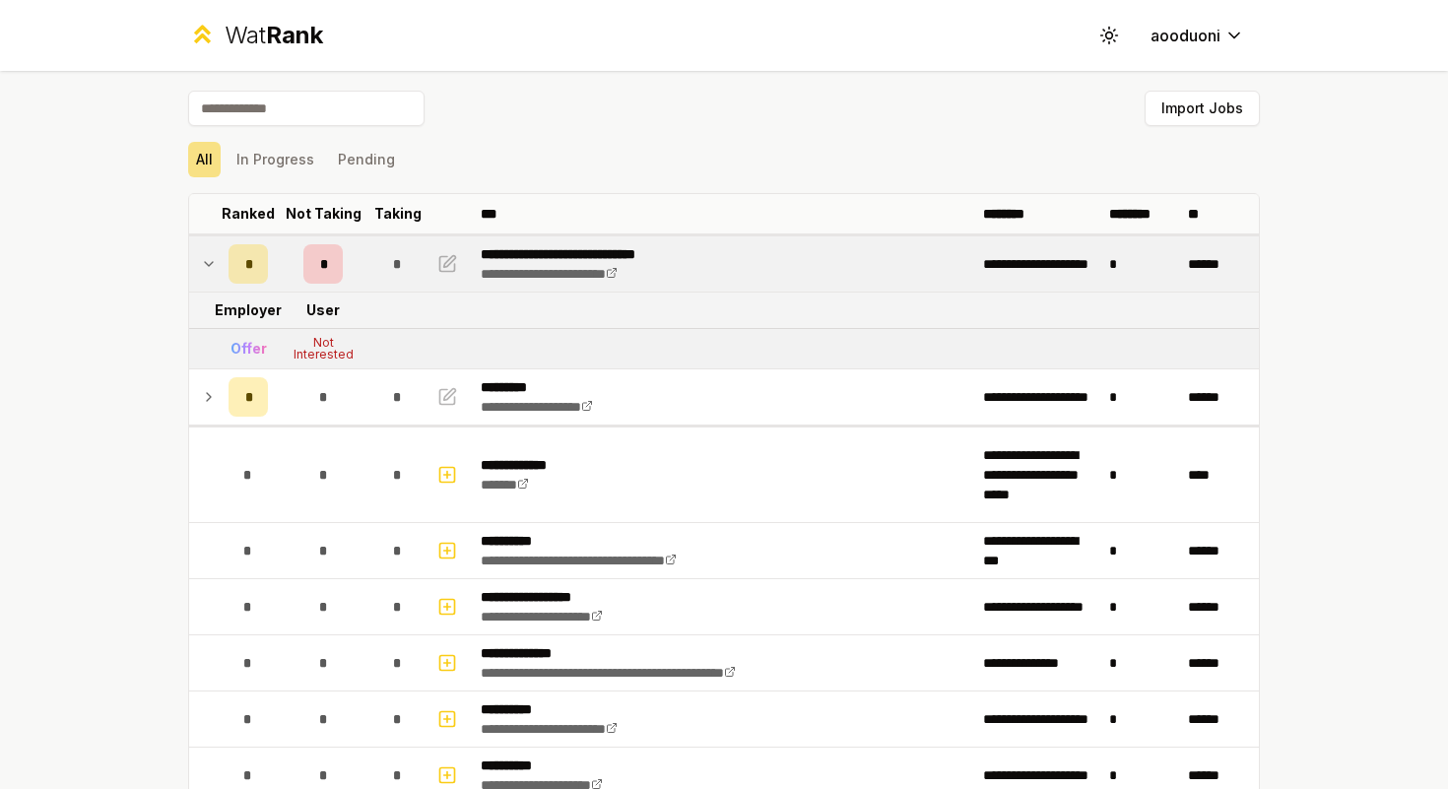
click at [212, 277] on td at bounding box center [205, 263] width 32 height 55
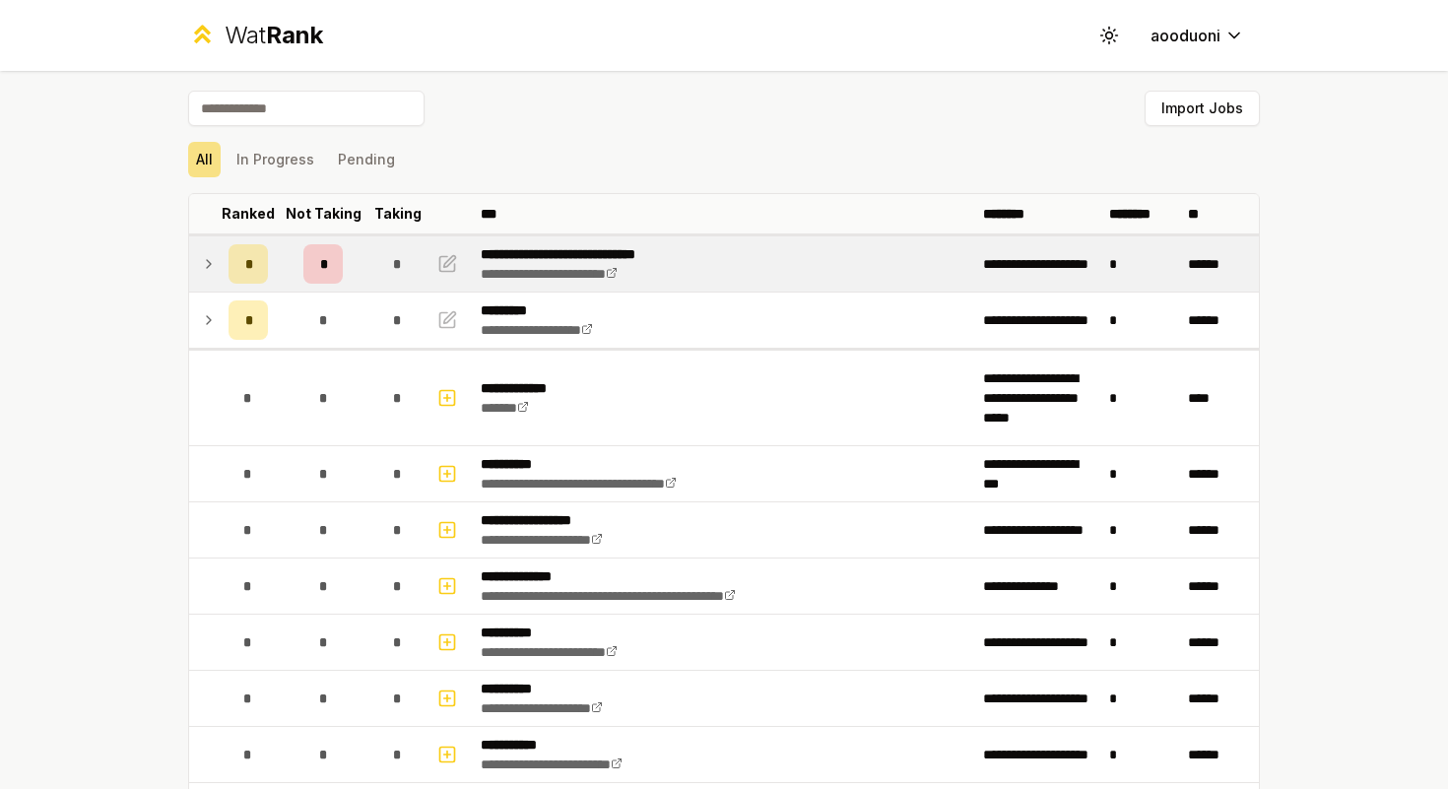
click at [252, 256] on div "*" at bounding box center [248, 263] width 39 height 39
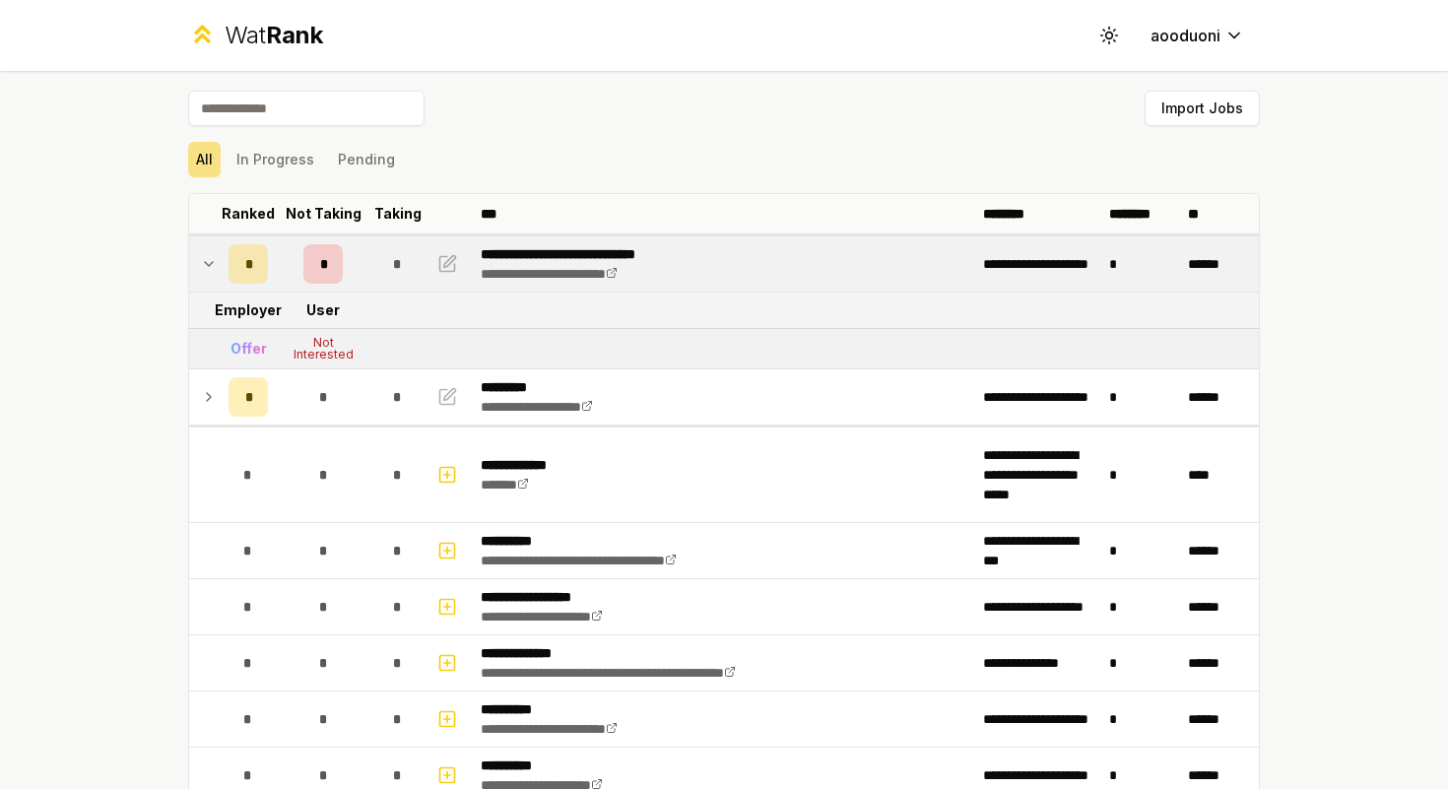
click at [252, 256] on div "*" at bounding box center [248, 263] width 39 height 39
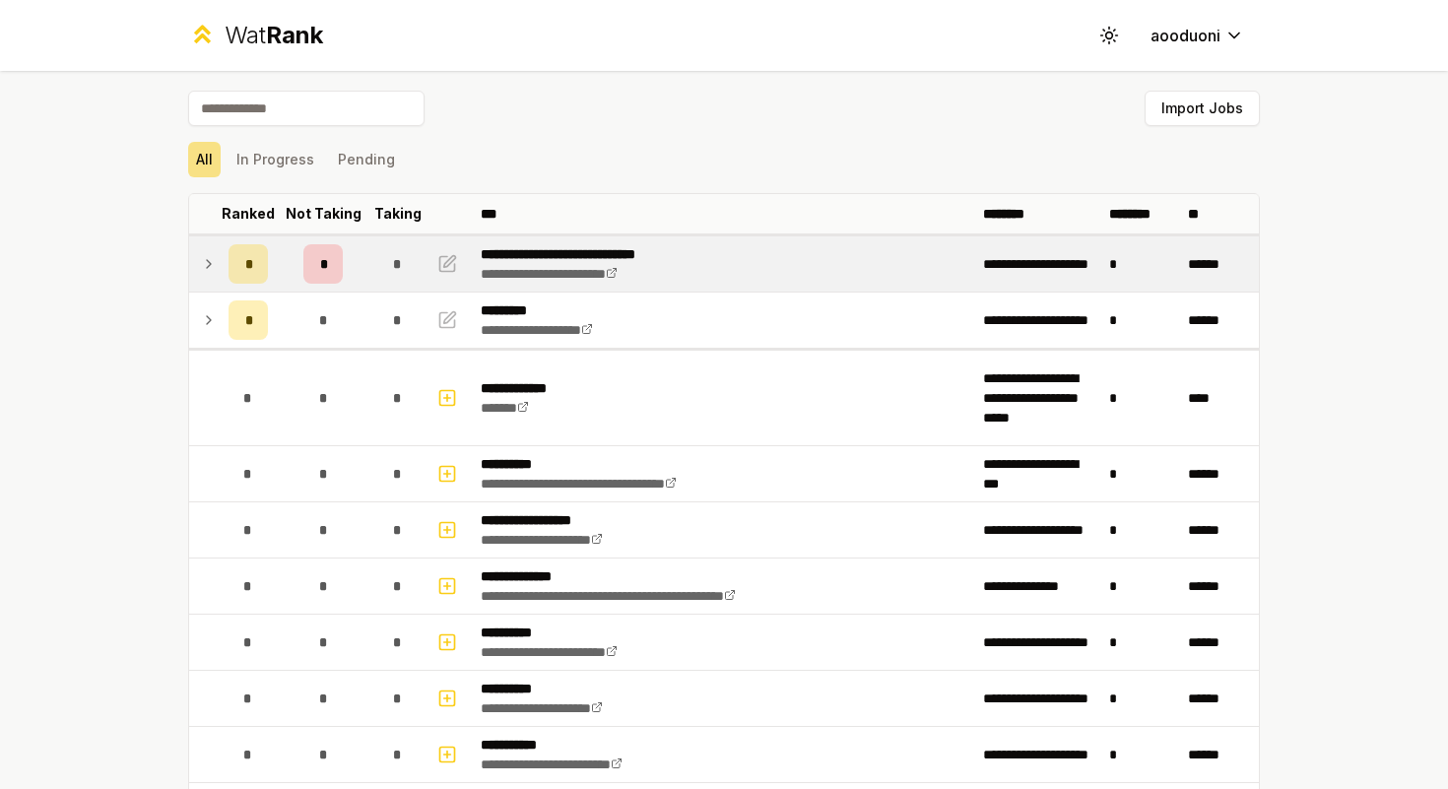
click at [201, 265] on icon at bounding box center [209, 264] width 16 height 24
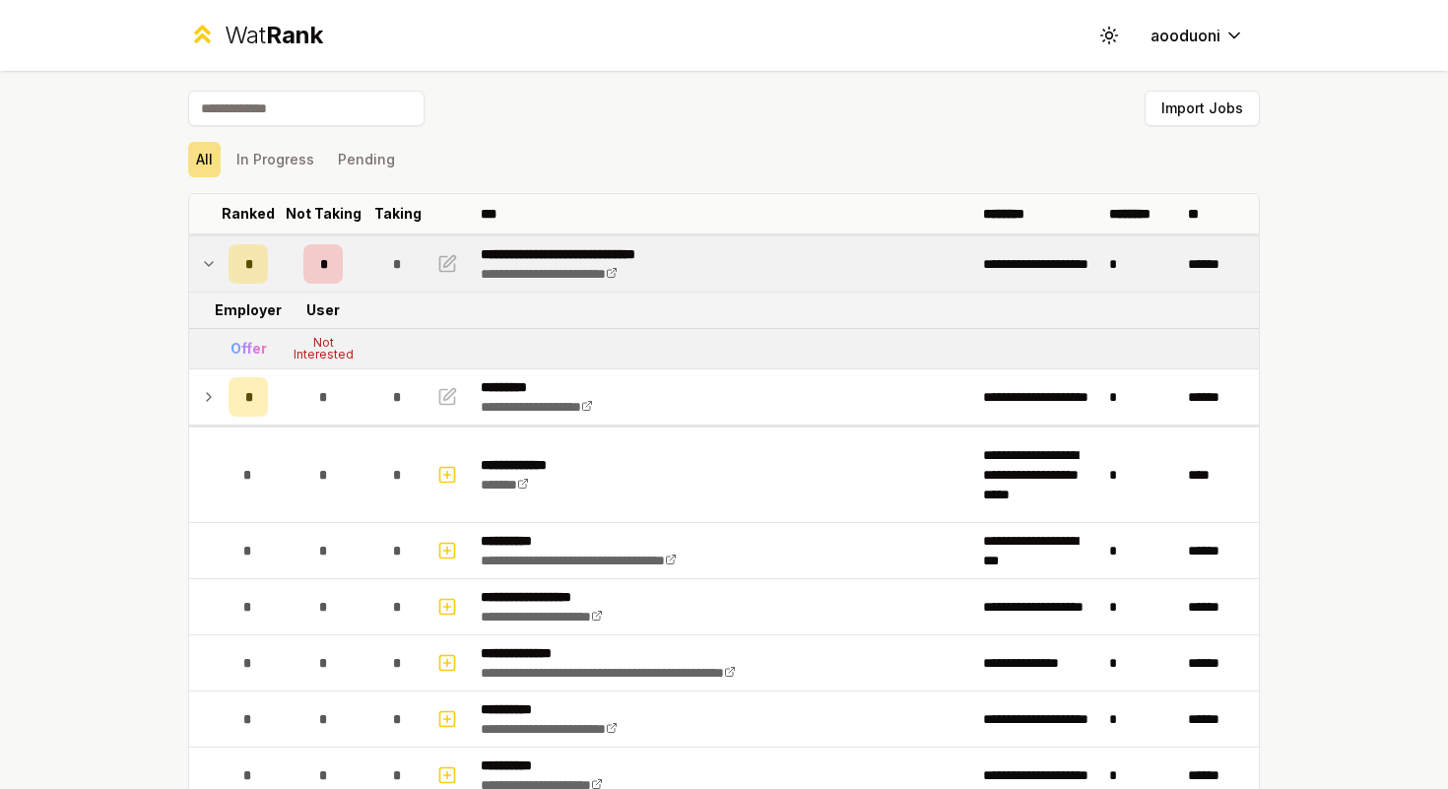
click at [201, 265] on icon at bounding box center [209, 264] width 16 height 24
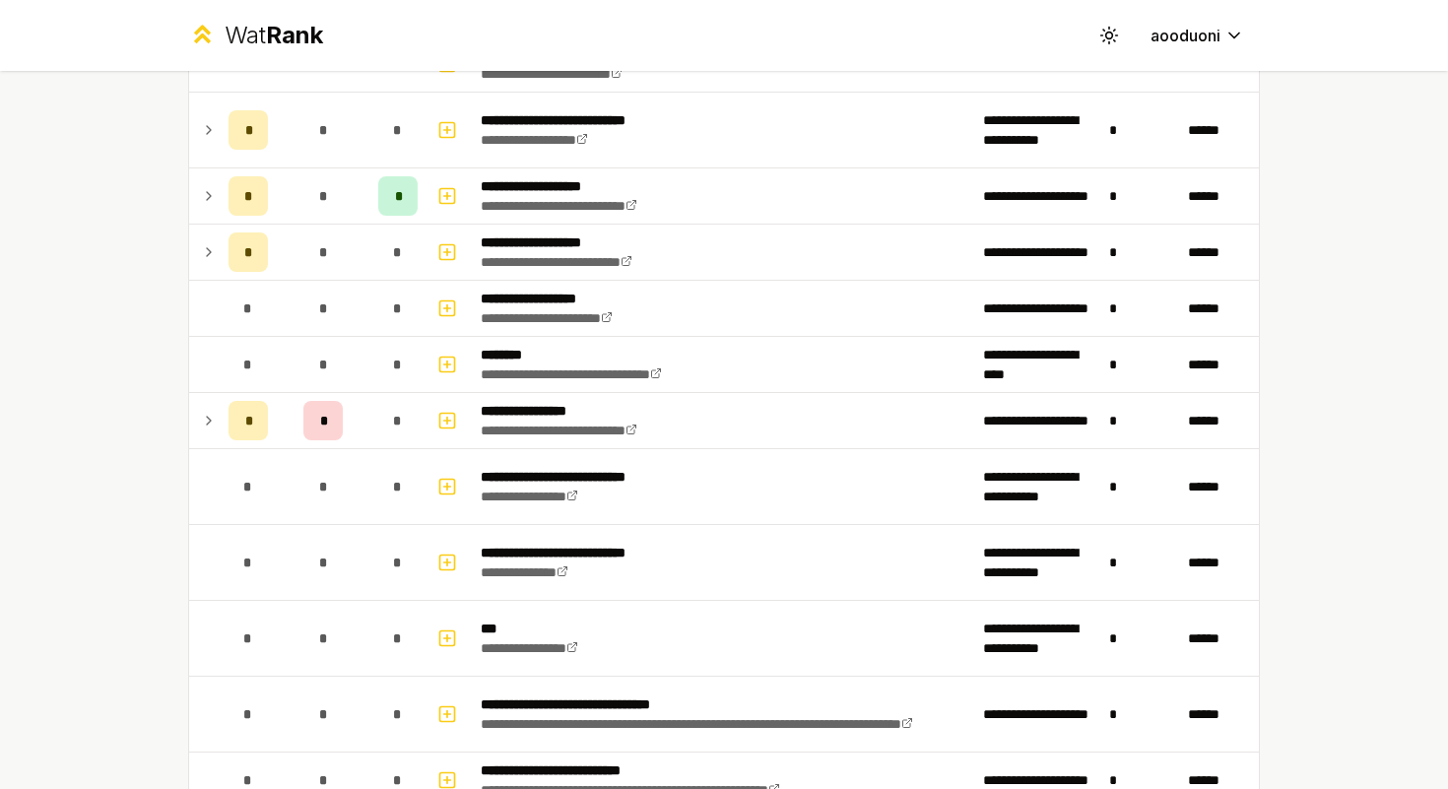
scroll to position [544, 0]
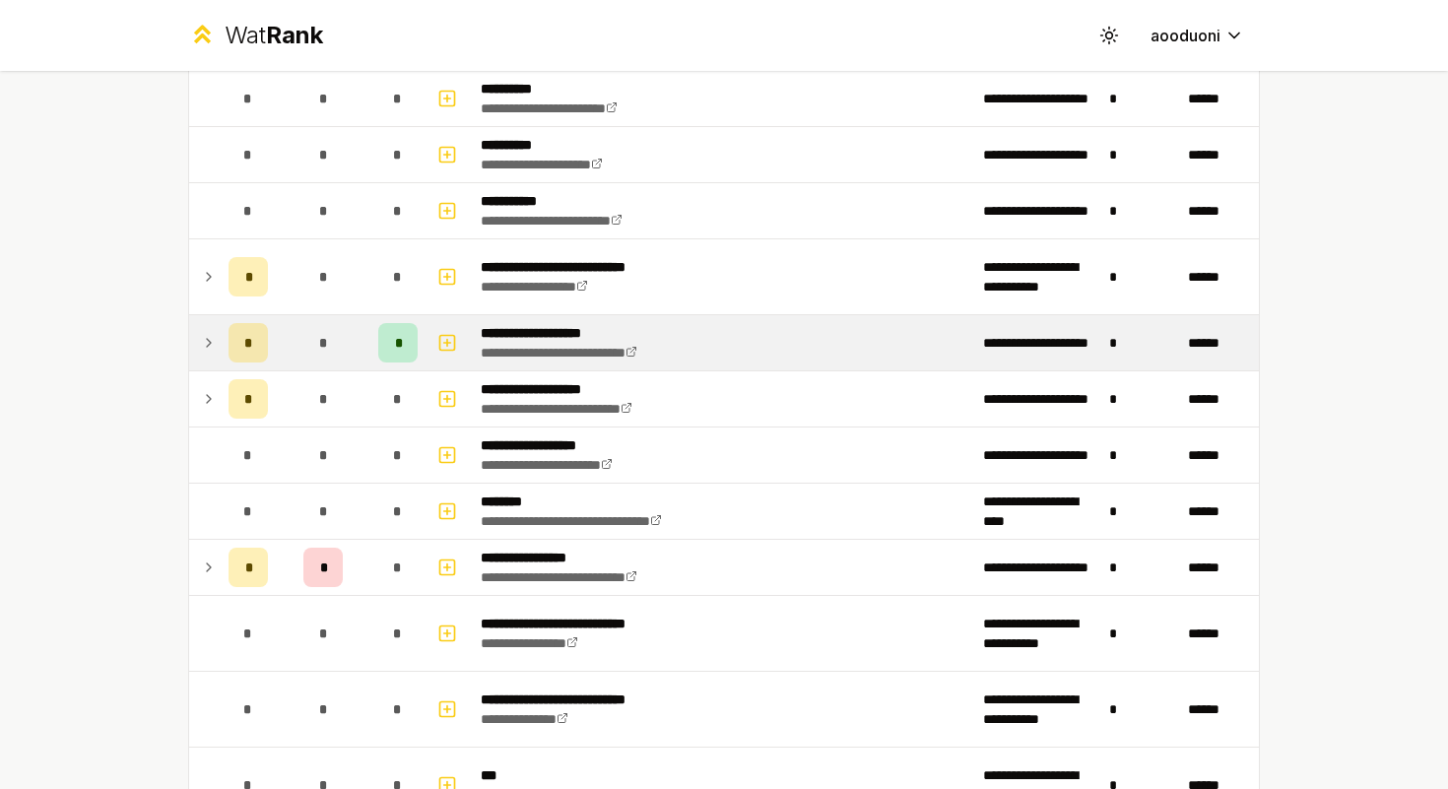
click at [259, 363] on td "*" at bounding box center [248, 342] width 55 height 55
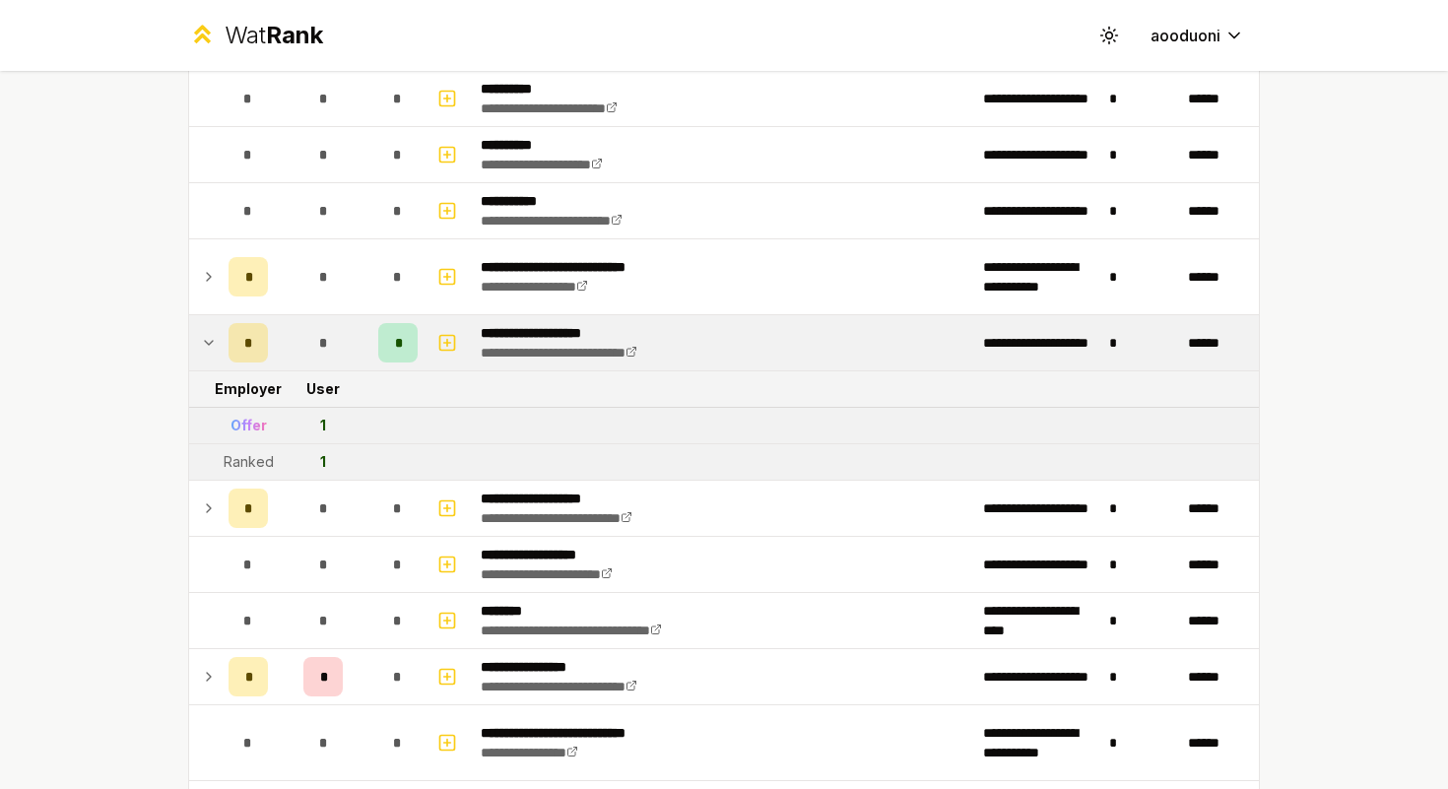
click at [259, 363] on td "*" at bounding box center [248, 342] width 55 height 55
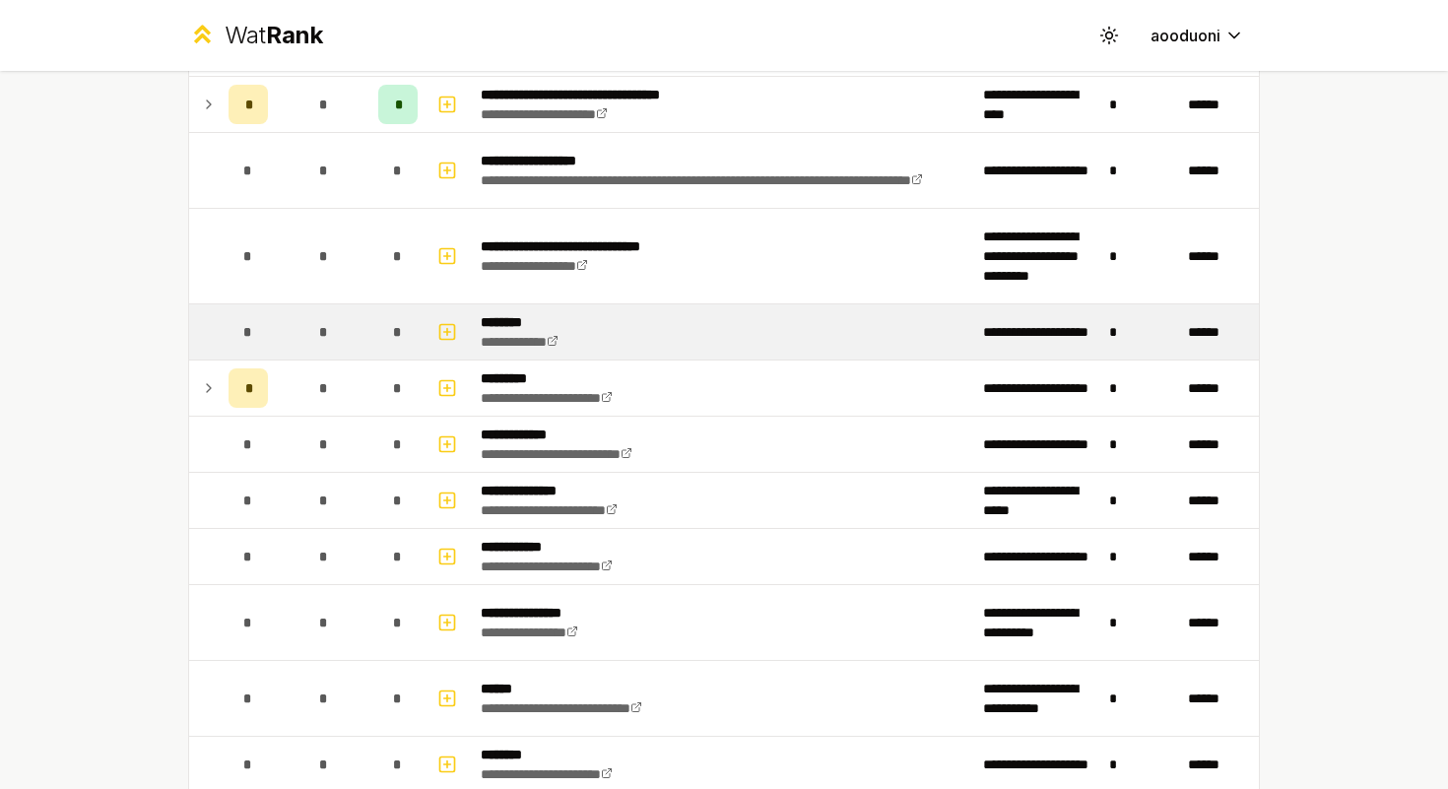
scroll to position [1918, 0]
